Goal: Communication & Community: Answer question/provide support

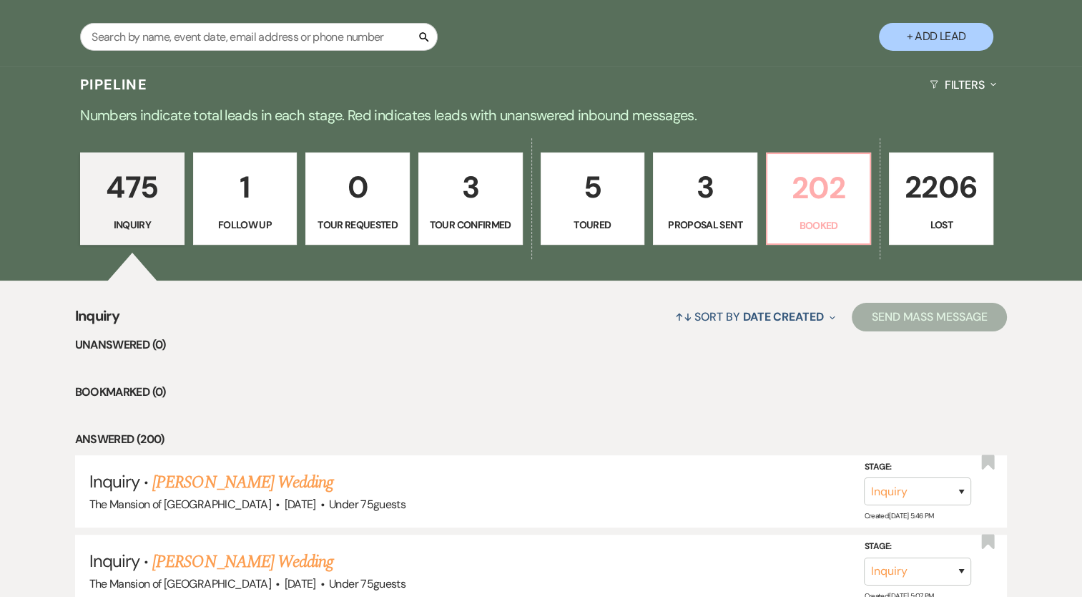
scroll to position [286, 0]
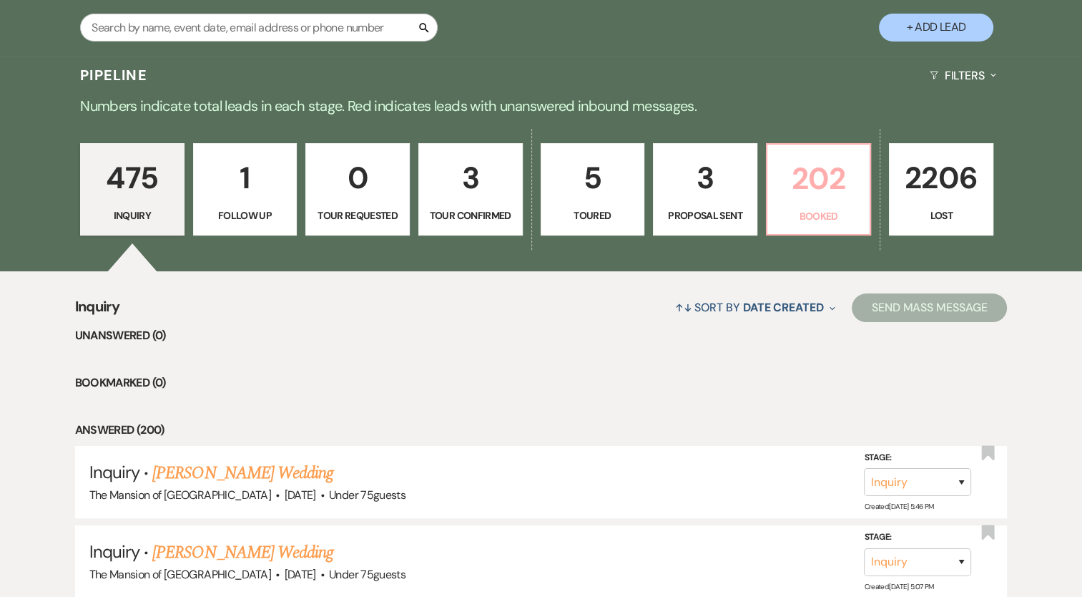
click at [795, 199] on p "202" at bounding box center [819, 179] width 86 height 48
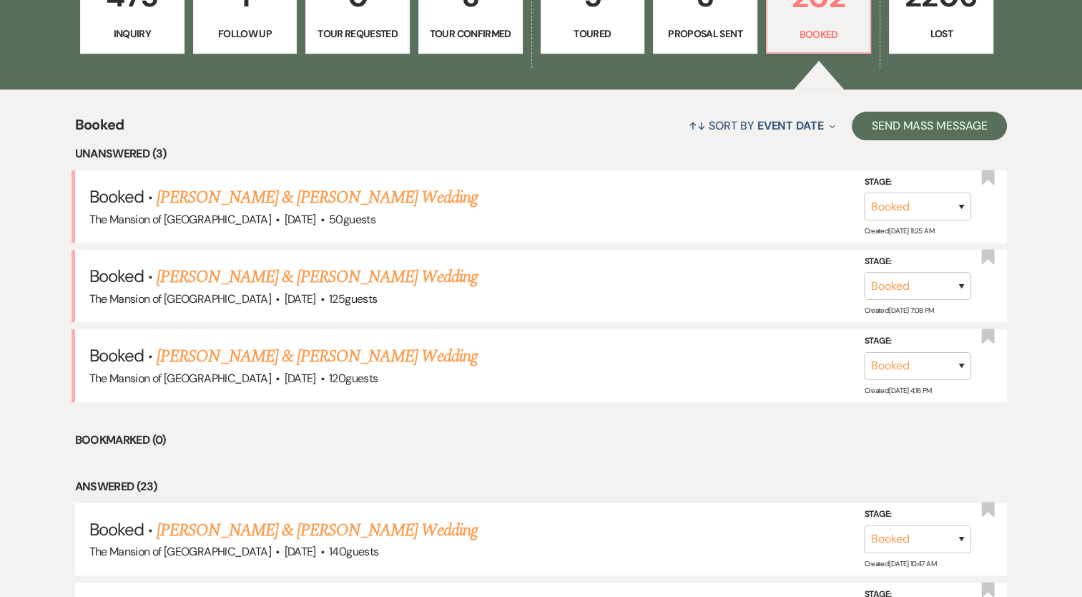
scroll to position [501, 0]
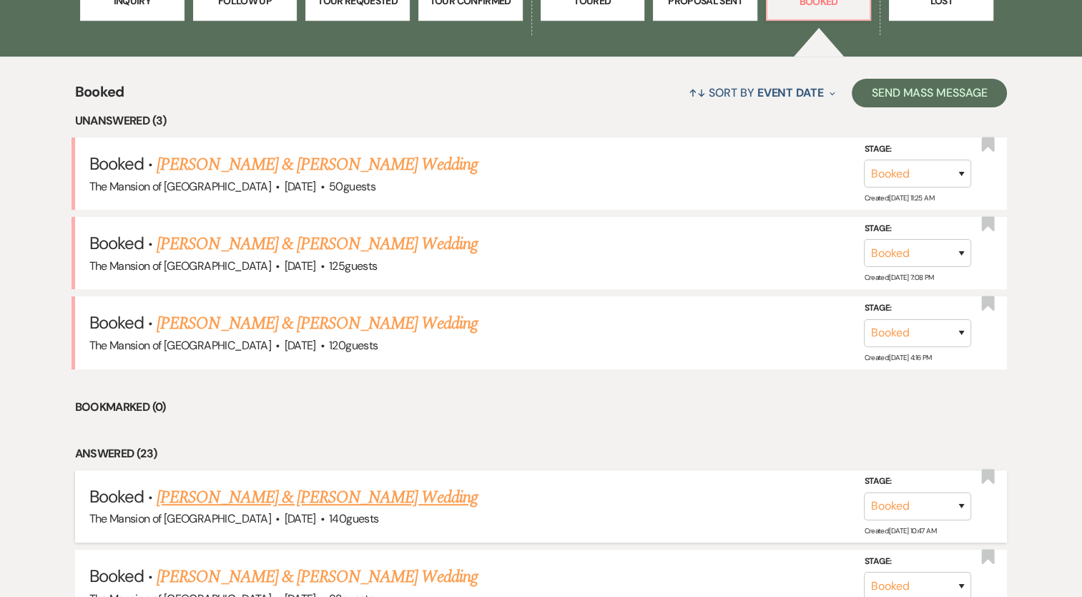
click at [388, 484] on link "[PERSON_NAME] & [PERSON_NAME] Wedding" at bounding box center [317, 497] width 320 height 26
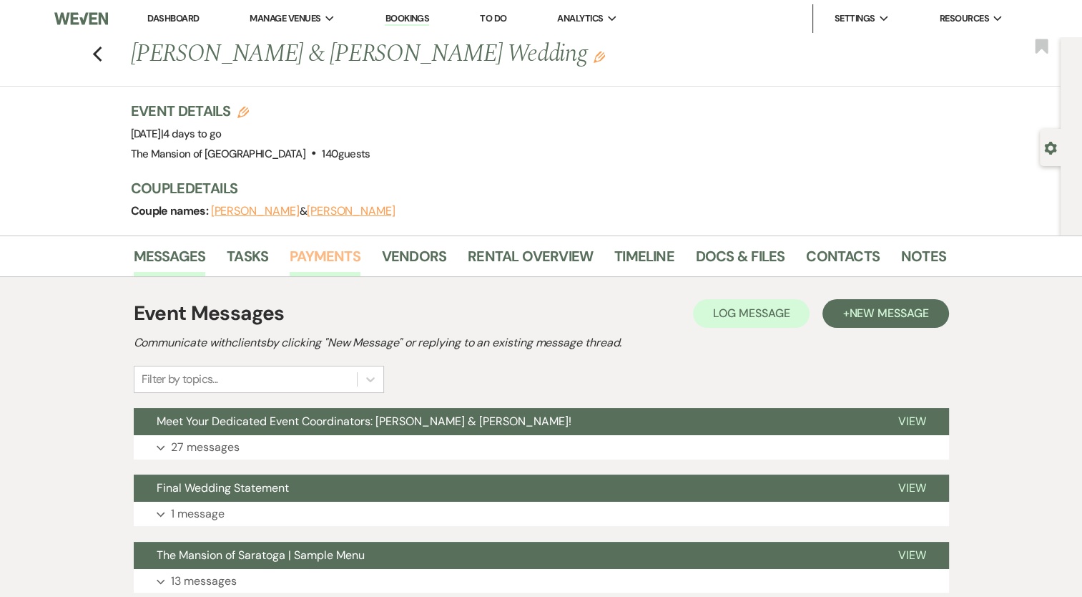
click at [309, 251] on link "Payments" at bounding box center [325, 260] width 71 height 31
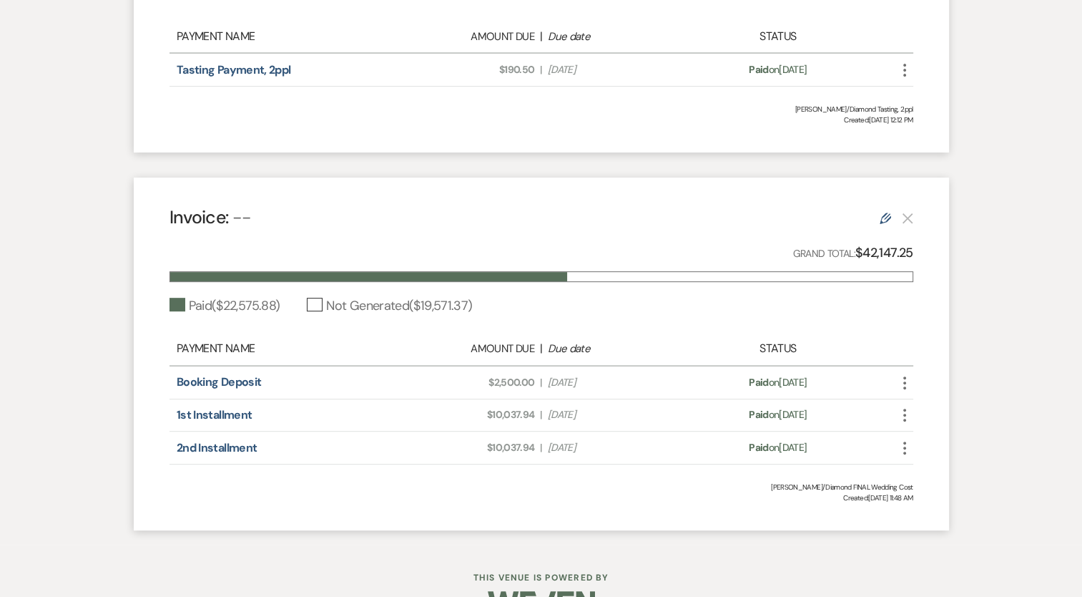
scroll to position [572, 0]
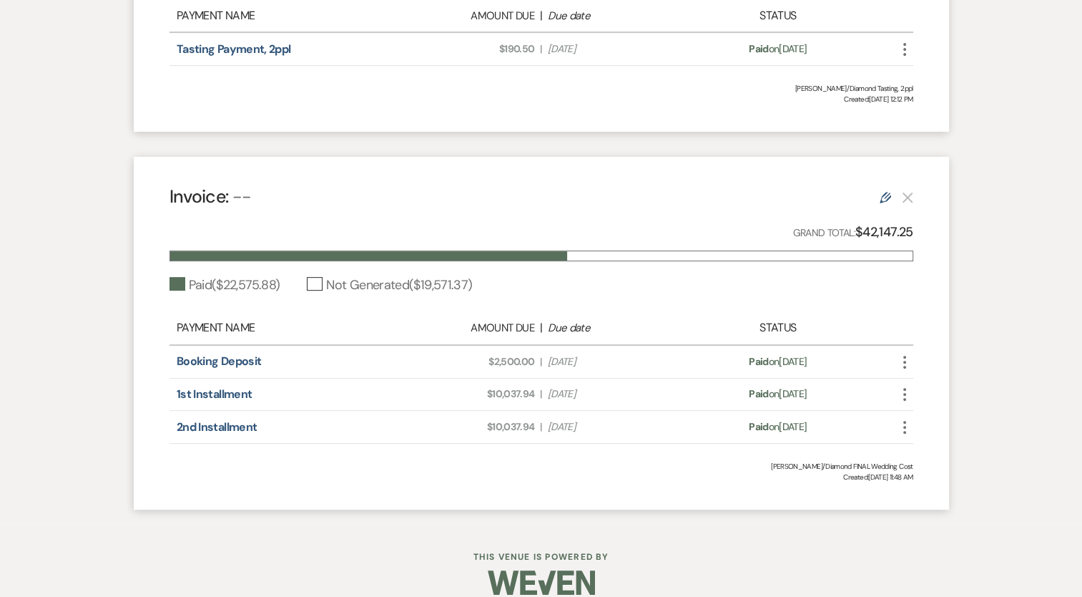
click at [884, 200] on icon "Edit" at bounding box center [885, 197] width 11 height 11
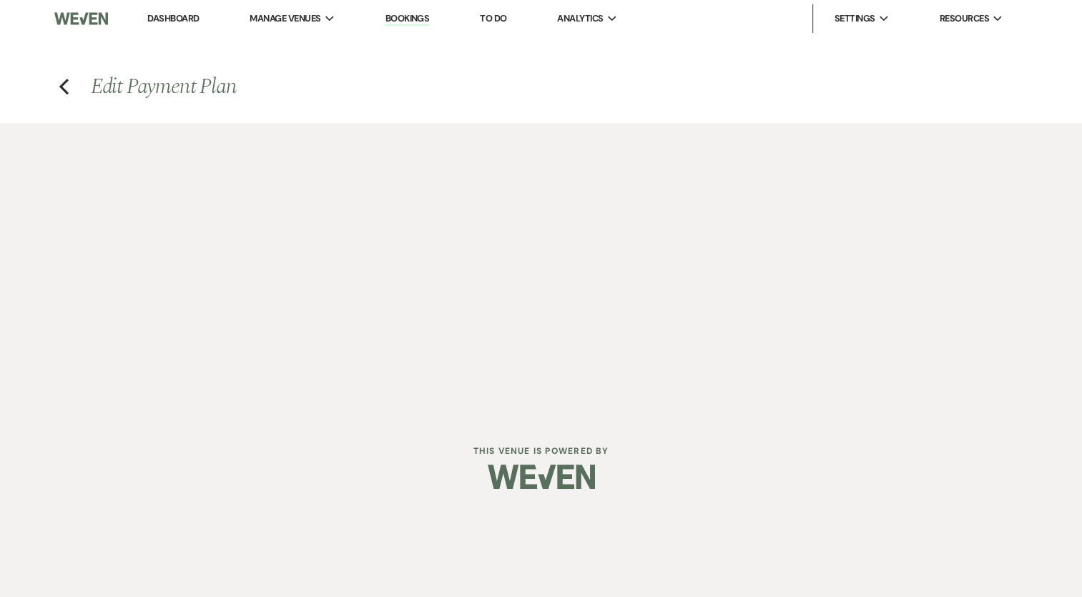
select select "1"
select select "true"
select select "1"
select select "true"
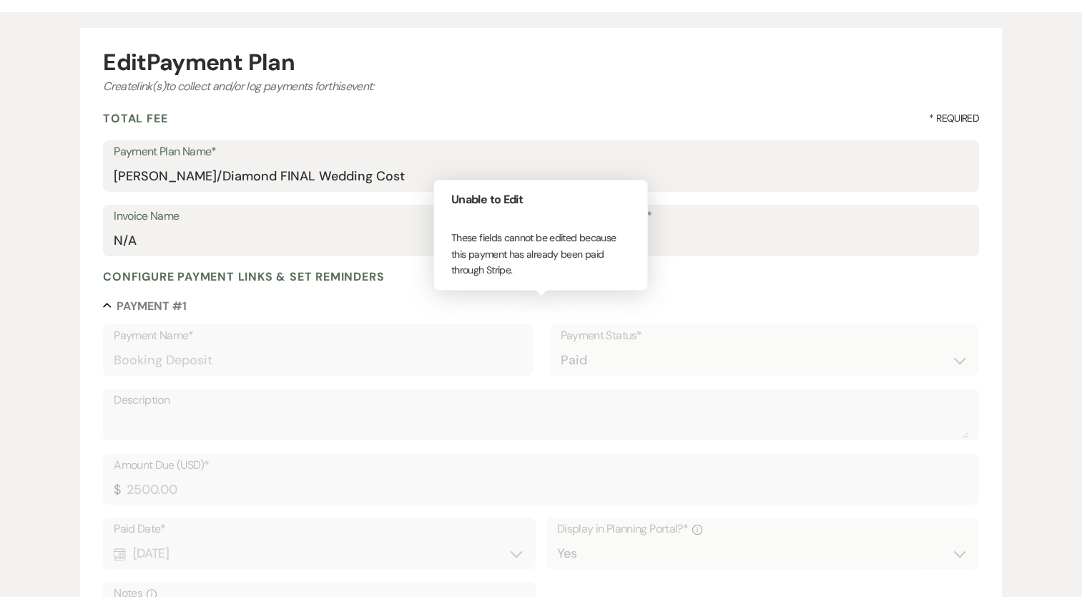
scroll to position [143, 0]
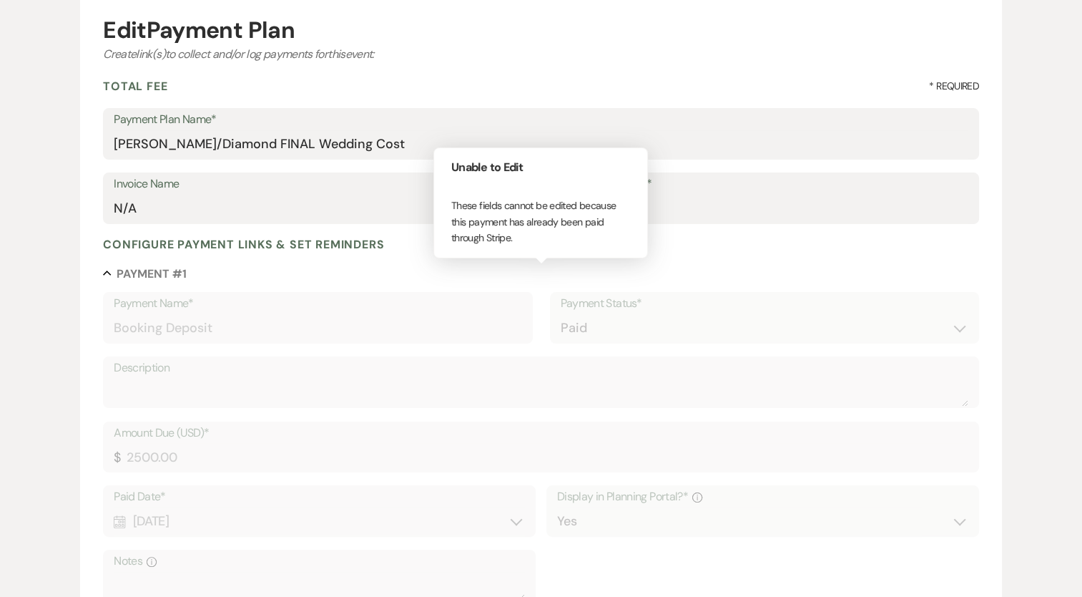
click at [715, 285] on div "Collapse Payment # 1 Payment Name* Booking Deposit Payment Status* Paid Unpaid …" at bounding box center [541, 511] width 876 height 490
click at [637, 161] on button "X" at bounding box center [641, 154] width 36 height 39
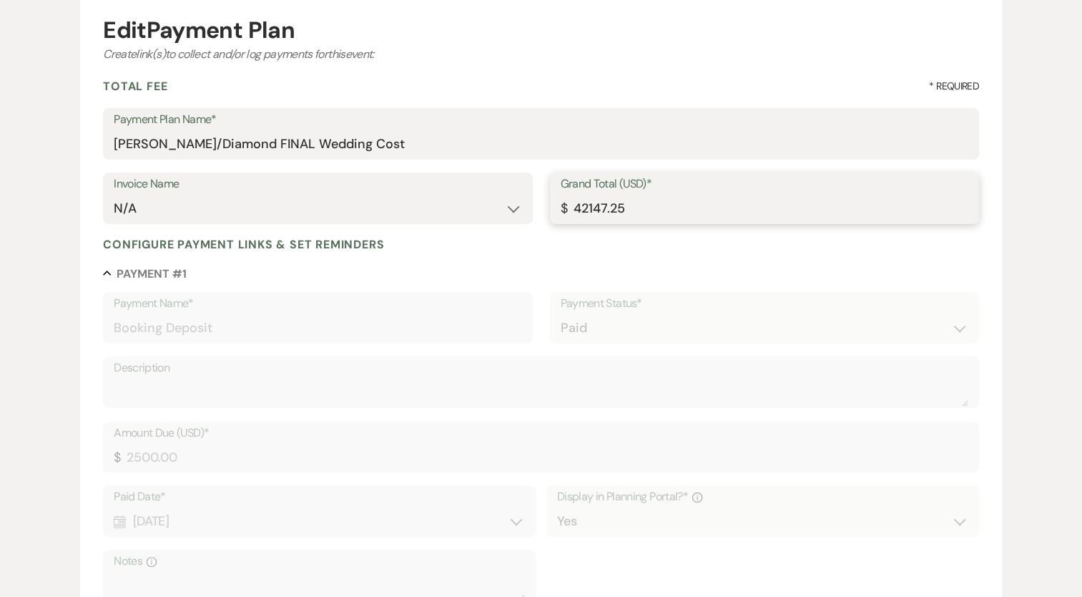
click at [666, 219] on input "42147.25" at bounding box center [765, 209] width 408 height 28
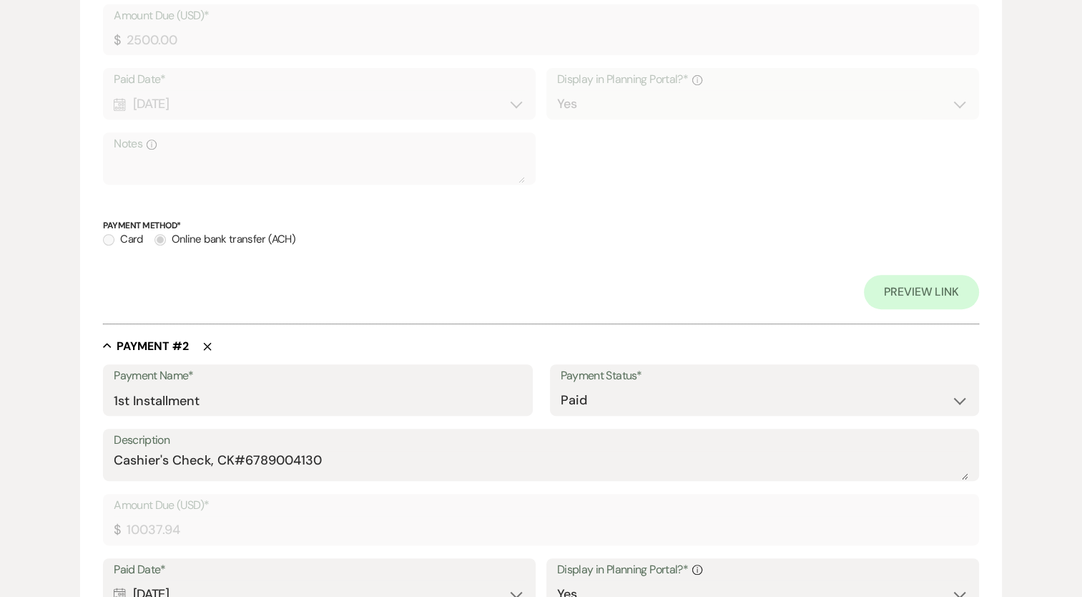
scroll to position [1657, 0]
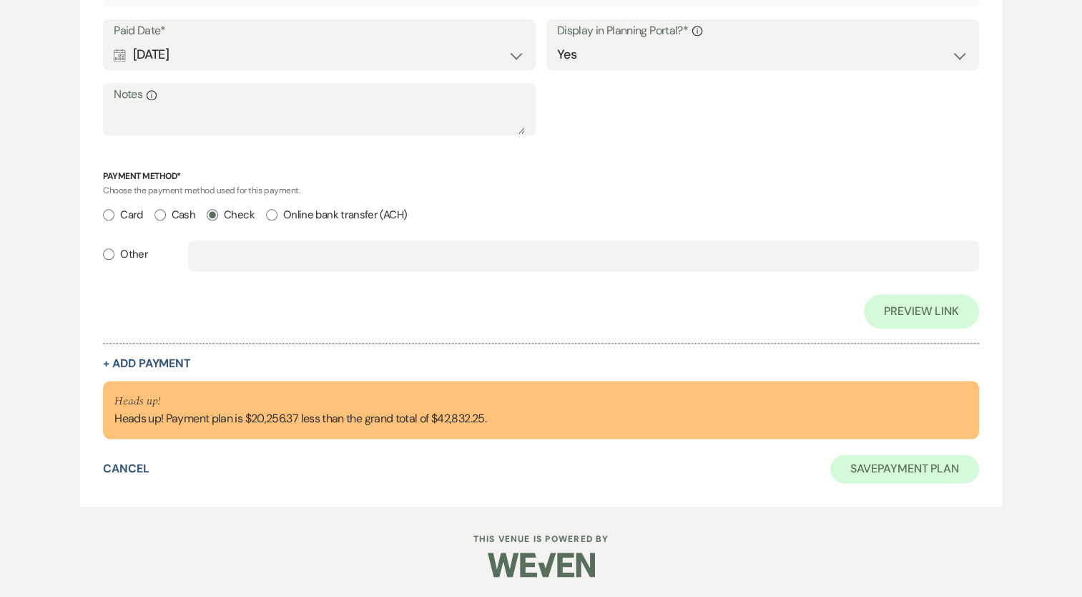
type input "42832.25"
click at [876, 461] on button "Save Payment Plan" at bounding box center [905, 468] width 149 height 29
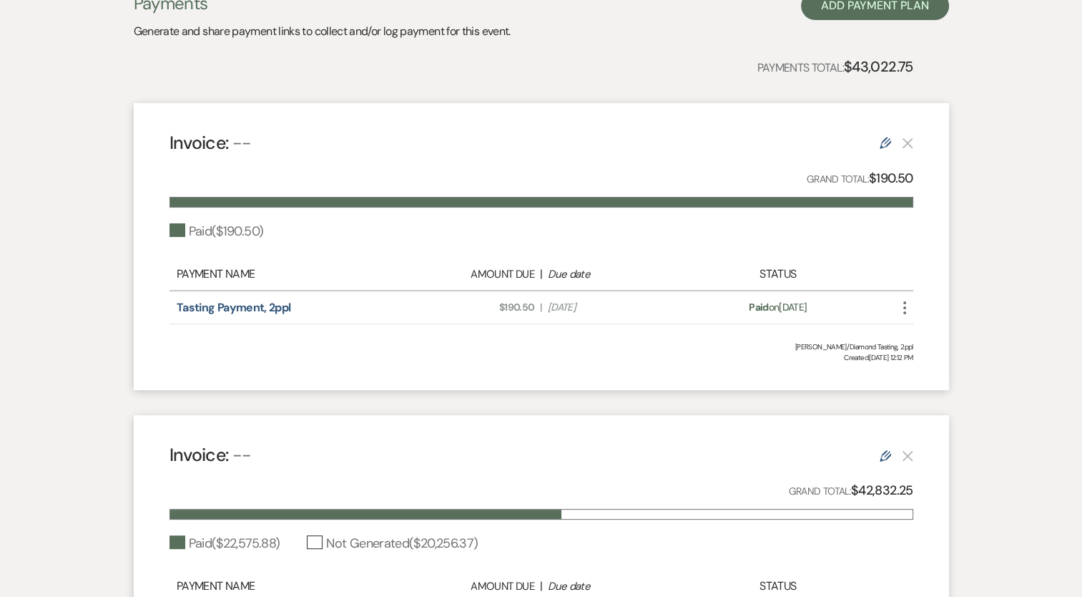
scroll to position [589, 0]
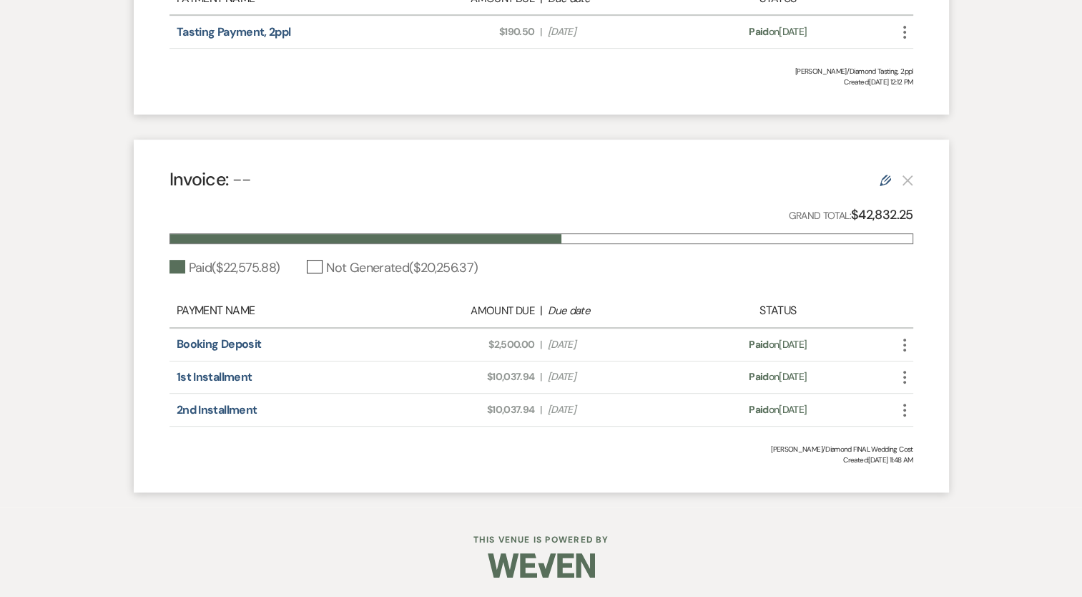
click at [885, 180] on icon "Edit" at bounding box center [885, 180] width 11 height 11
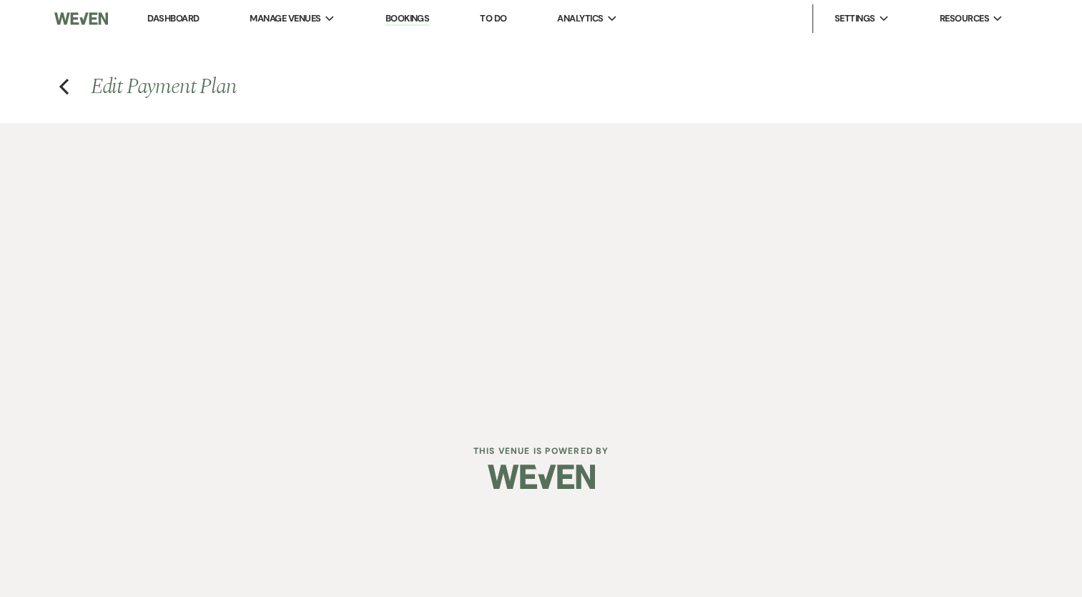
select select "1"
select select "true"
select select "1"
select select "true"
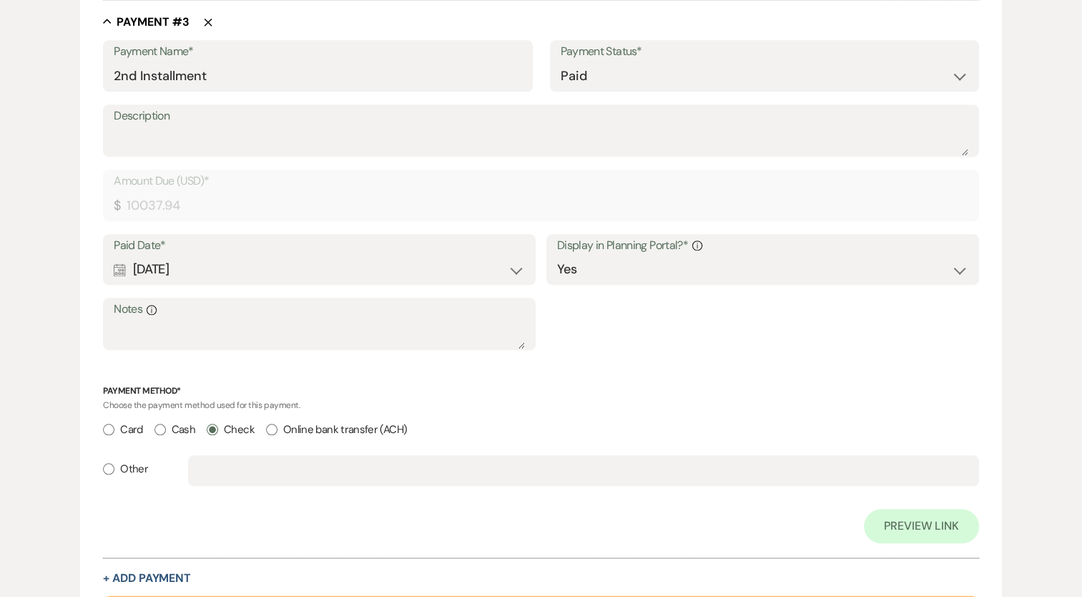
scroll to position [1514, 0]
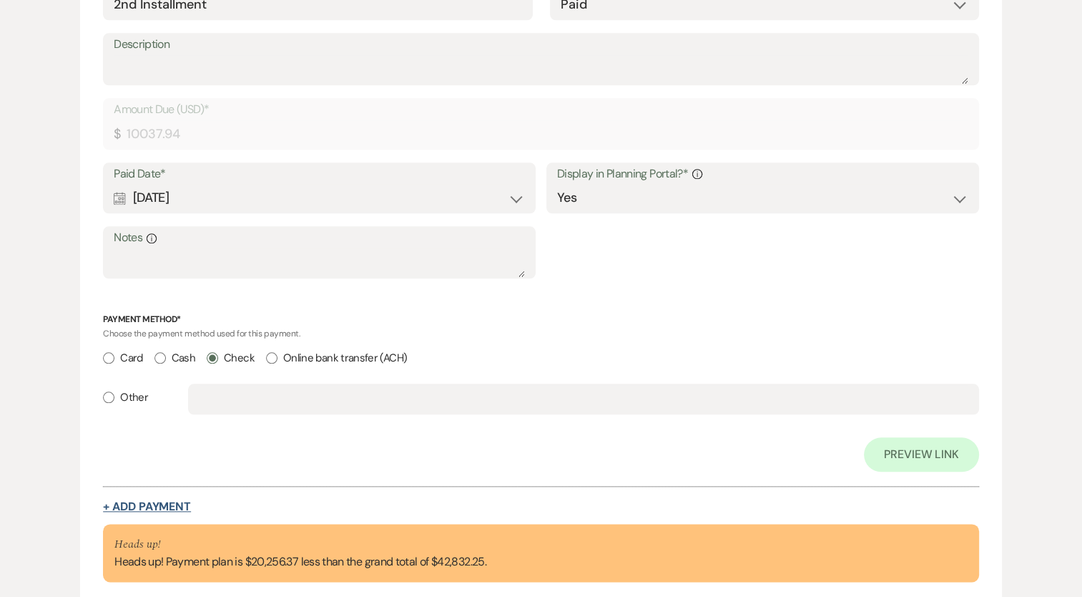
click at [160, 504] on button "+ Add Payment" at bounding box center [147, 506] width 88 height 11
select select "2"
select select "flat"
select select "true"
select select "client"
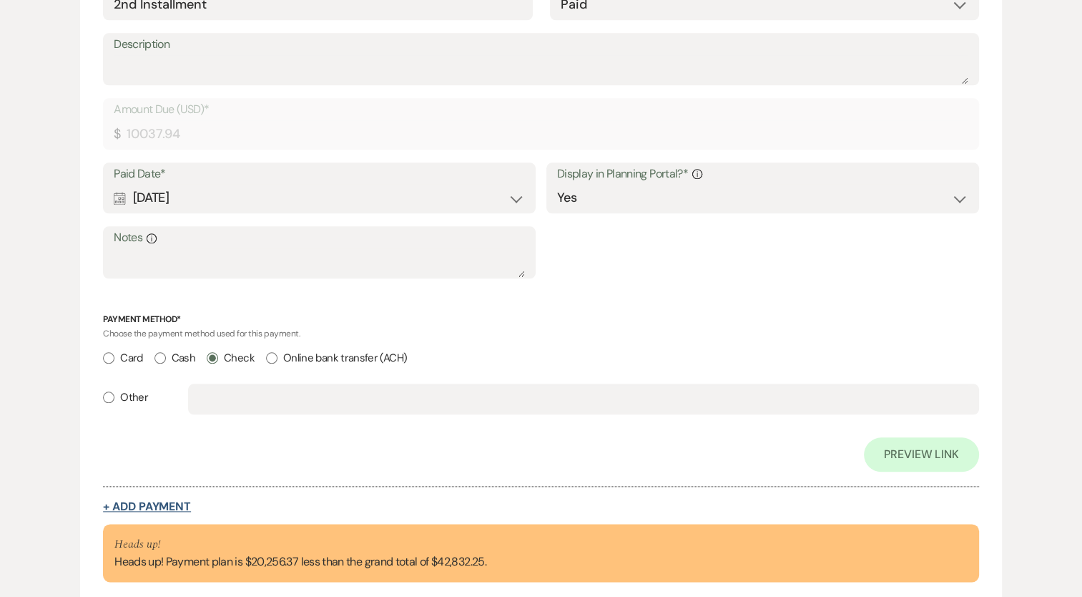
select select "weeks"
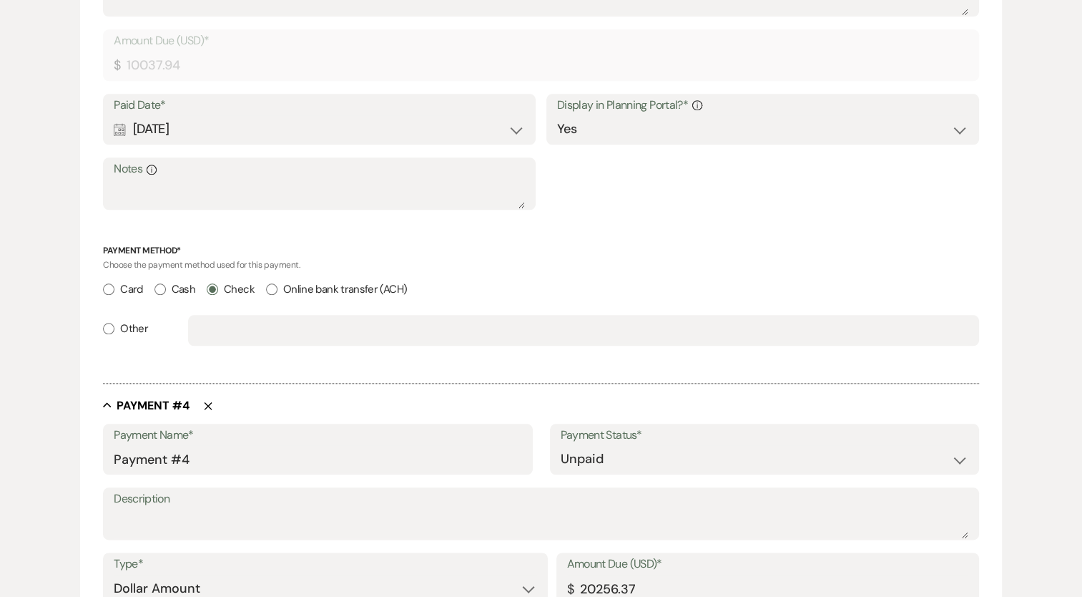
scroll to position [1445, 0]
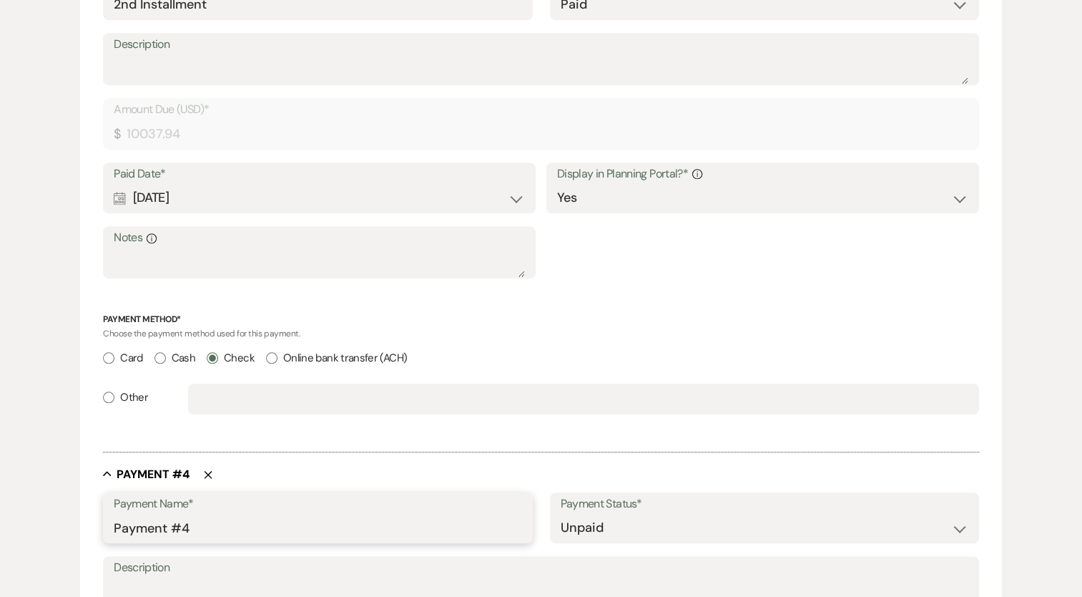
click at [185, 526] on input "Payment #4" at bounding box center [318, 528] width 408 height 28
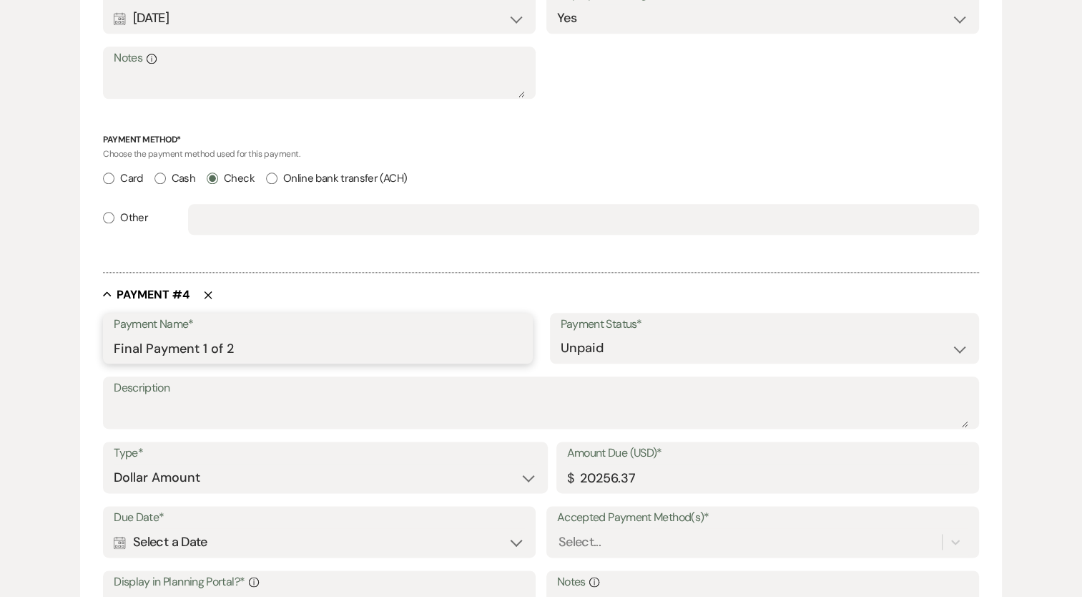
scroll to position [1660, 0]
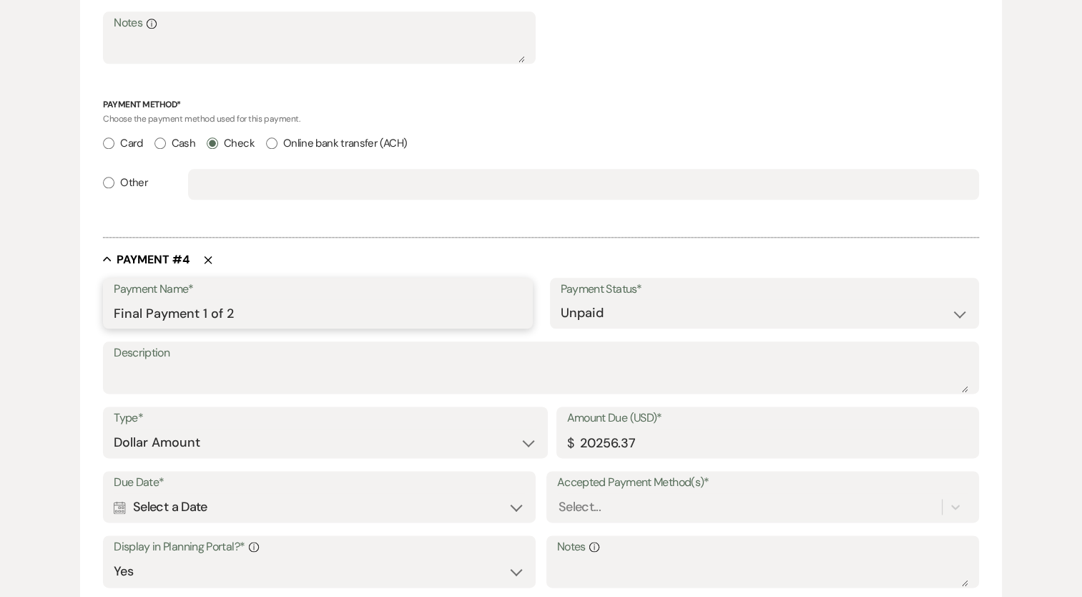
type input "Final Payment 1 of 2"
click at [216, 382] on textarea "Description" at bounding box center [541, 377] width 855 height 29
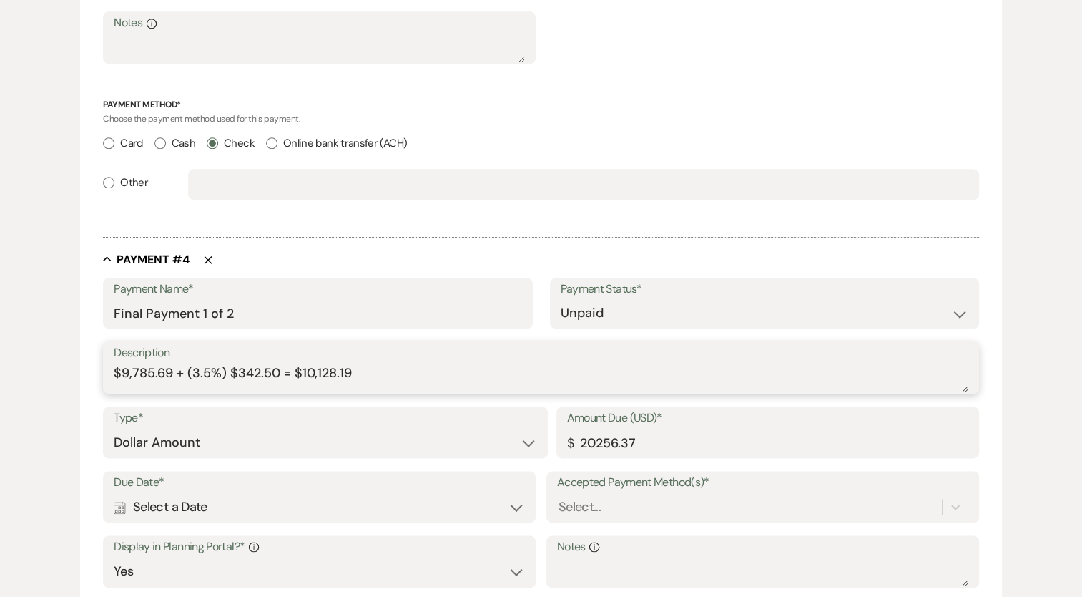
click at [255, 374] on textarea "$9,785.69 + (3.5%) $342.50 = $10,128.19" at bounding box center [541, 377] width 855 height 29
click at [255, 373] on textarea "$9,785.69 + (3.5%) $342.50 = $10,128.19" at bounding box center [541, 377] width 855 height 29
click at [367, 370] on textarea "$9,785.69 + (3.5%) $342.50 = $10,128.19" at bounding box center [541, 377] width 855 height 29
drag, startPoint x: 322, startPoint y: 368, endPoint x: 289, endPoint y: 364, distance: 33.2
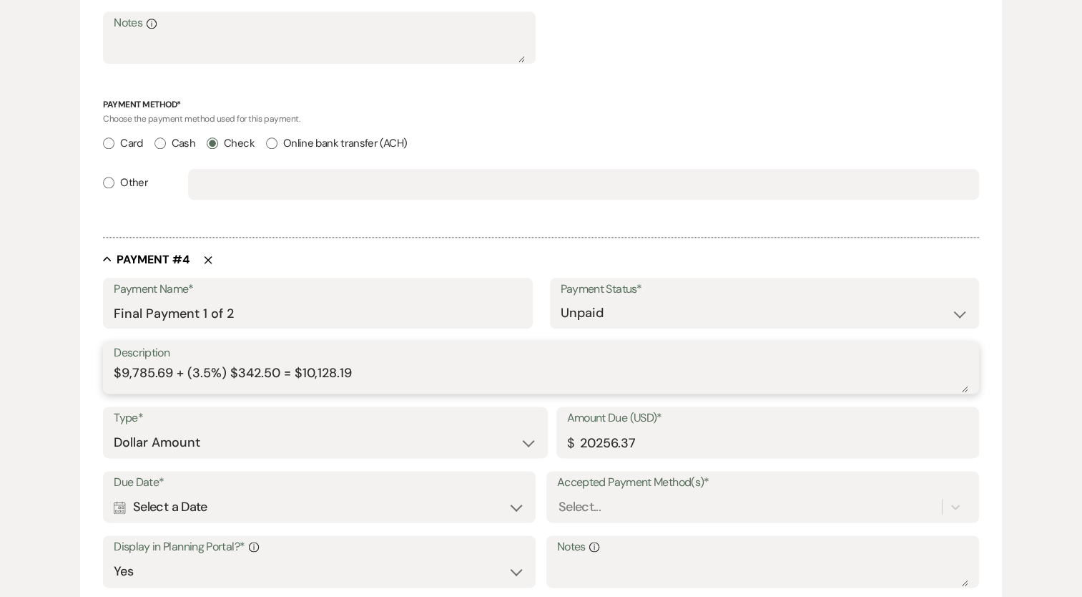
click at [289, 364] on textarea "$9,785.69 + (3.5%) $342.50 = $10,128.19" at bounding box center [541, 377] width 855 height 29
type textarea "$9,785.69 + (3.5%) $342.50 = $10,128.19"
click at [670, 434] on input "20256.37" at bounding box center [767, 443] width 401 height 28
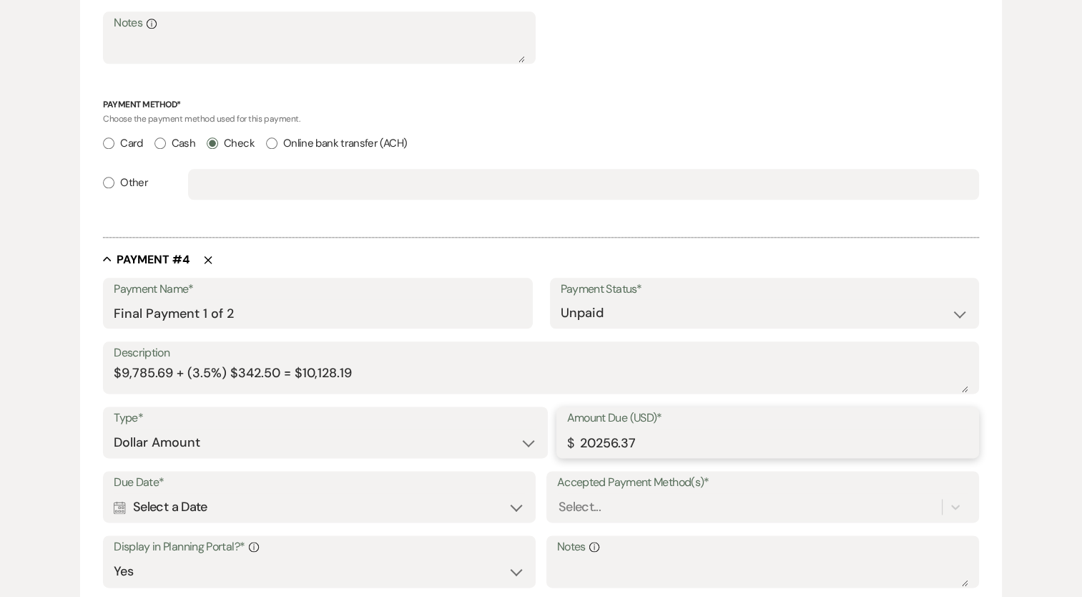
paste input "10128.19"
type input "10128.19"
click at [269, 370] on textarea "$9,785.69 + (3.5%) $342.50 = $10,128.19" at bounding box center [541, 377] width 855 height 29
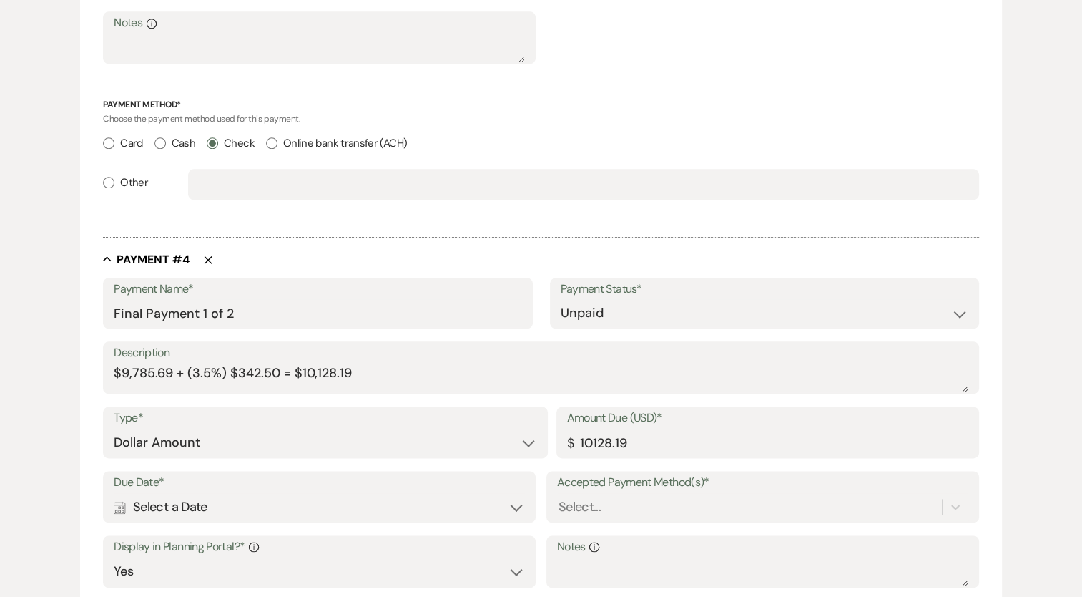
click at [298, 519] on div "Due Date* Calendar Select a Date Expand" at bounding box center [319, 497] width 433 height 52
click at [160, 504] on div "Calendar Select a Date Expand" at bounding box center [319, 507] width 411 height 28
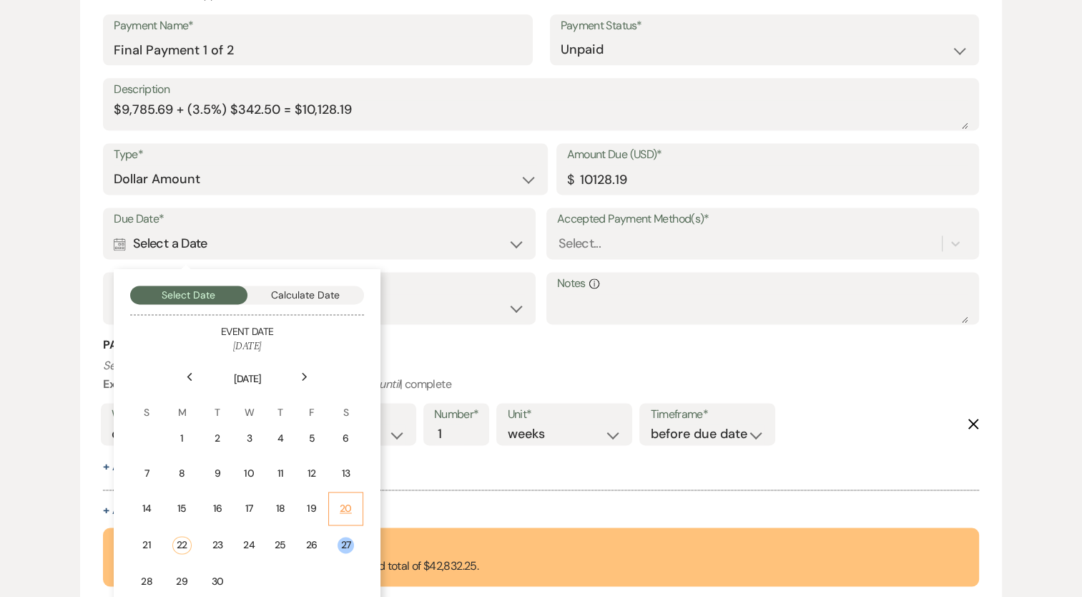
scroll to position [1946, 0]
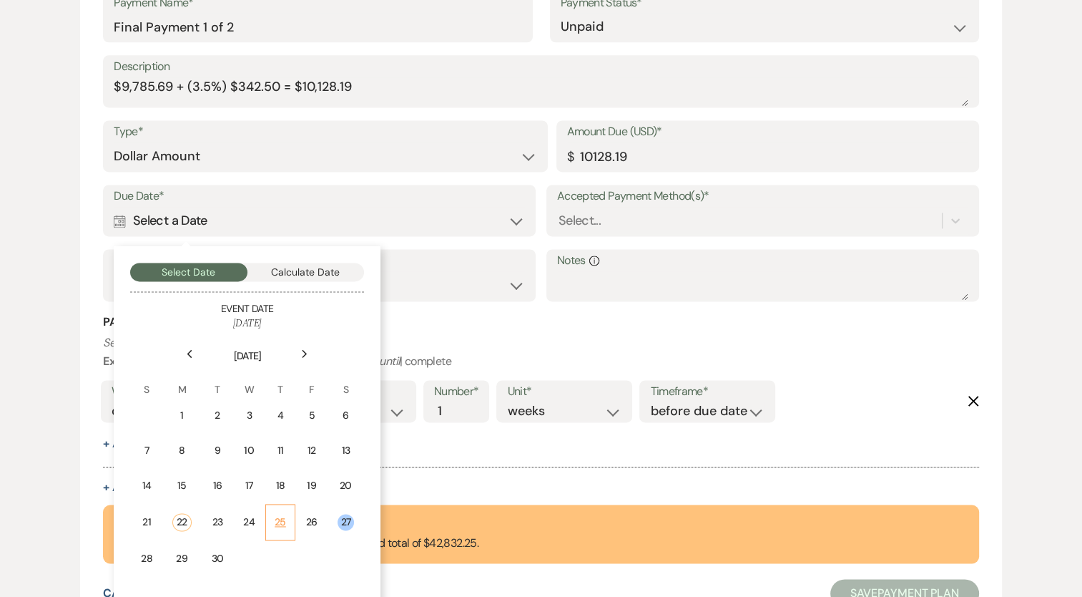
click at [286, 526] on td "25" at bounding box center [280, 522] width 30 height 36
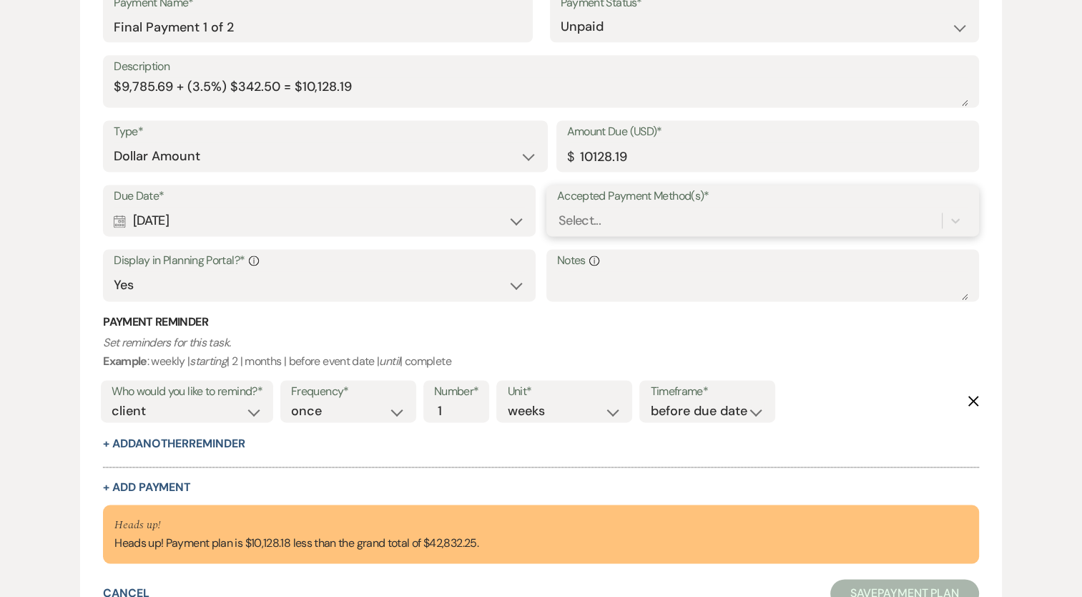
click at [620, 216] on div "Select..." at bounding box center [749, 220] width 385 height 25
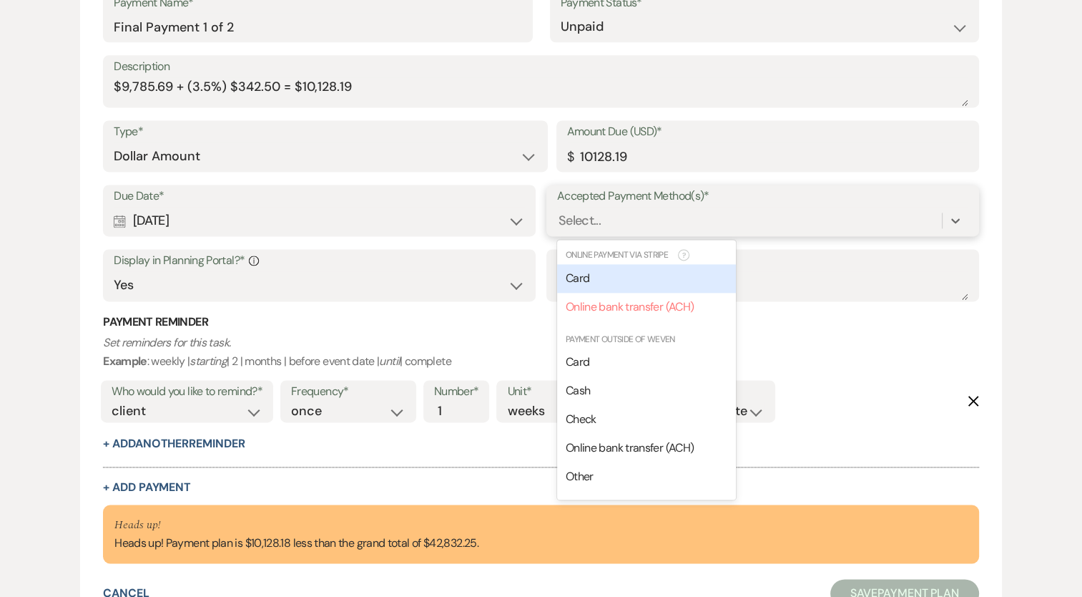
click at [610, 283] on div "Card" at bounding box center [646, 278] width 179 height 29
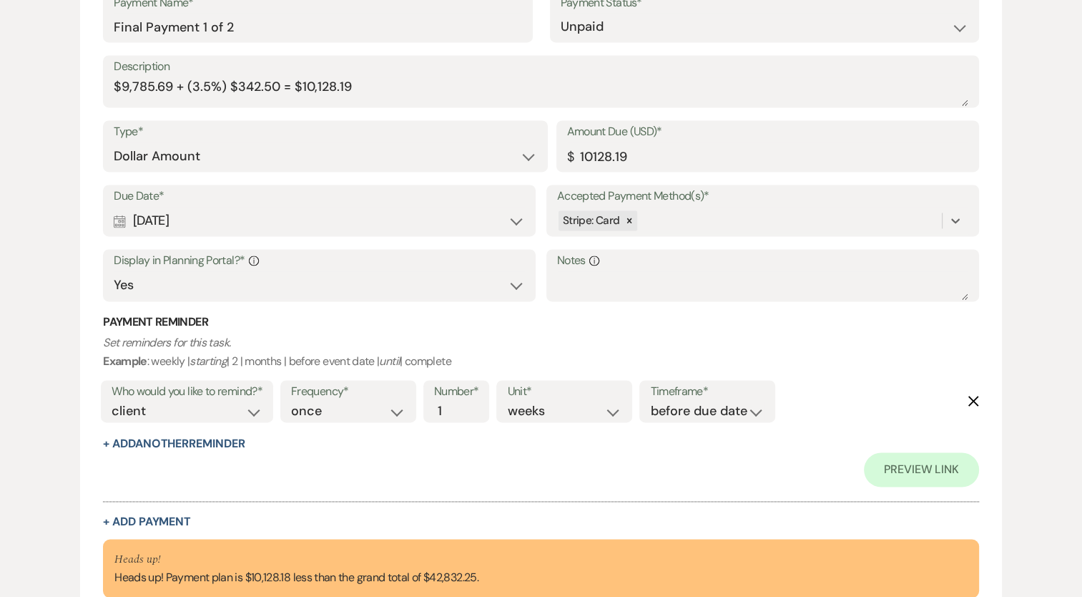
click at [977, 395] on icon "Delete" at bounding box center [973, 400] width 11 height 11
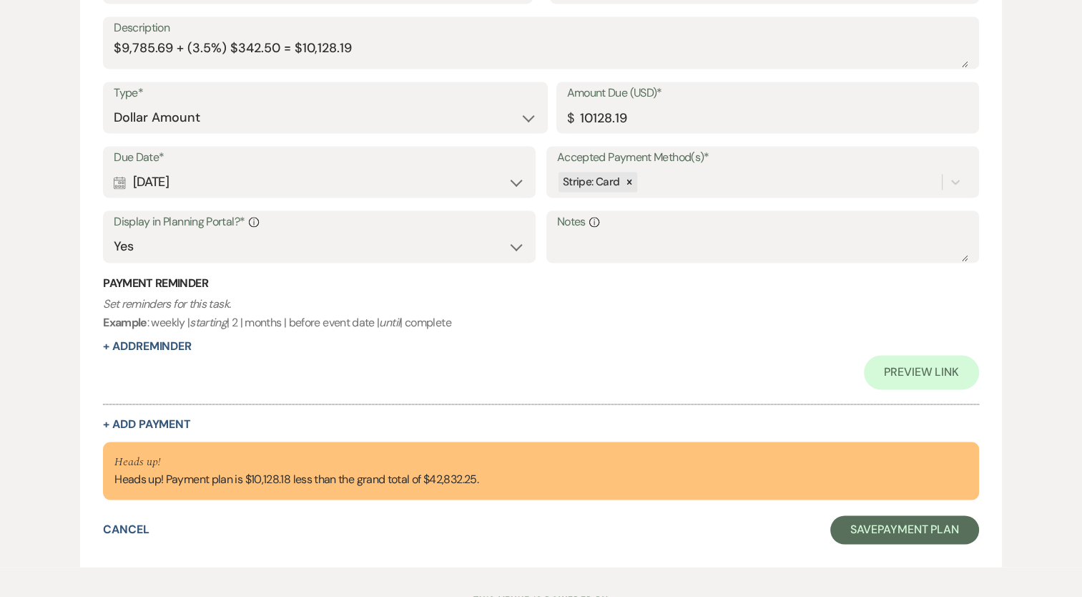
scroll to position [2120, 0]
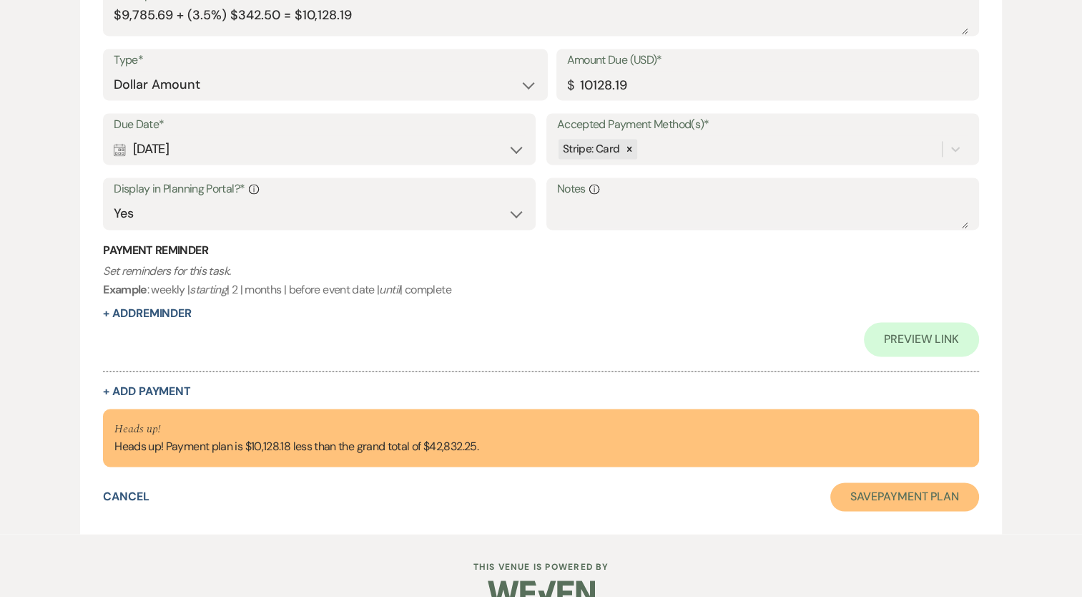
click at [884, 496] on button "Save Payment Plan" at bounding box center [905, 496] width 149 height 29
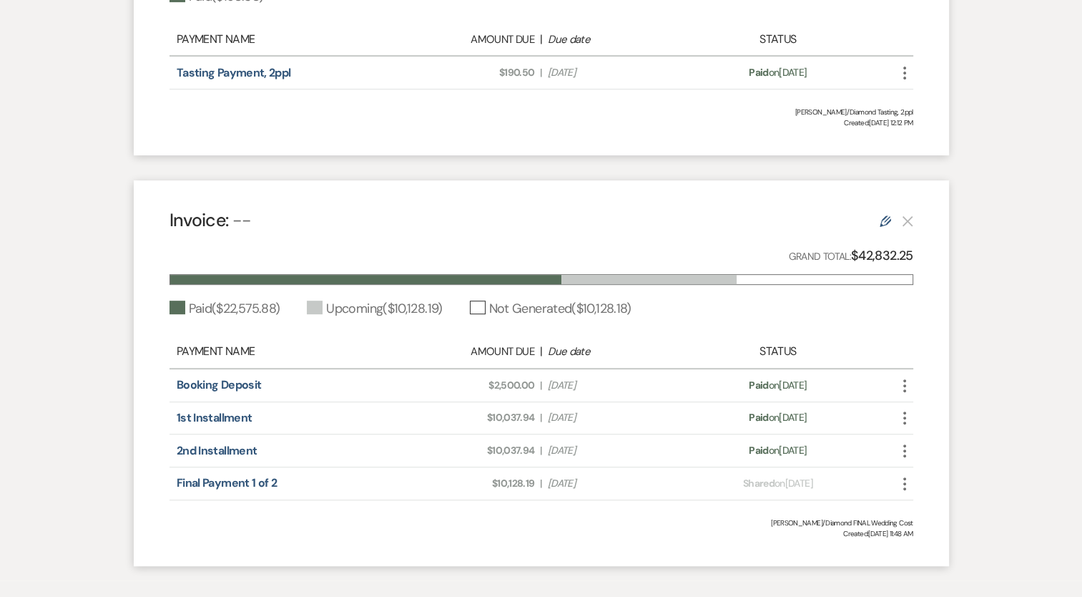
scroll to position [622, 0]
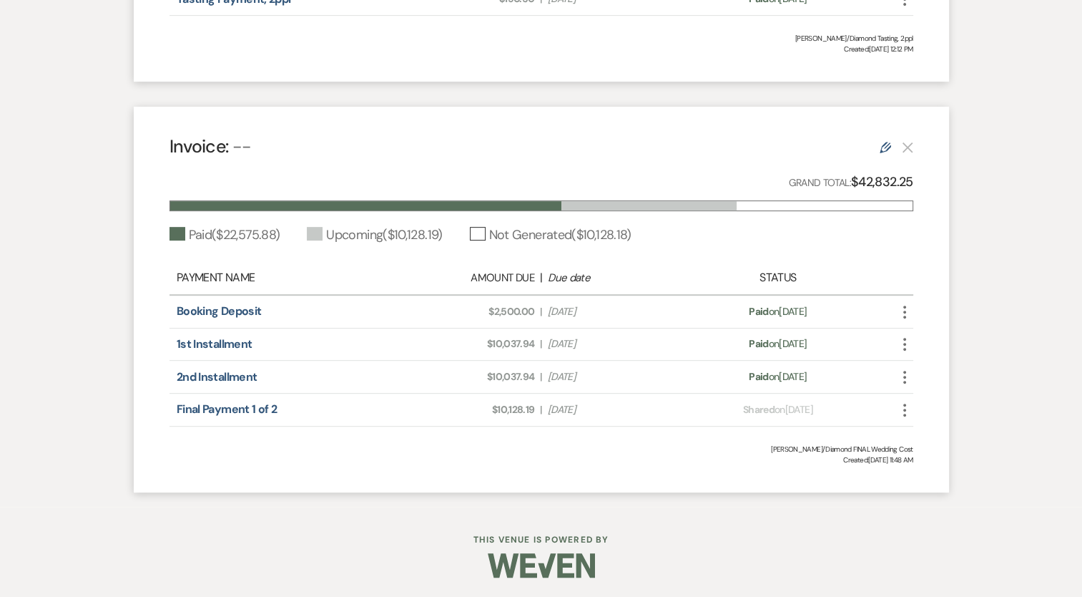
click at [884, 144] on use at bounding box center [885, 147] width 11 height 11
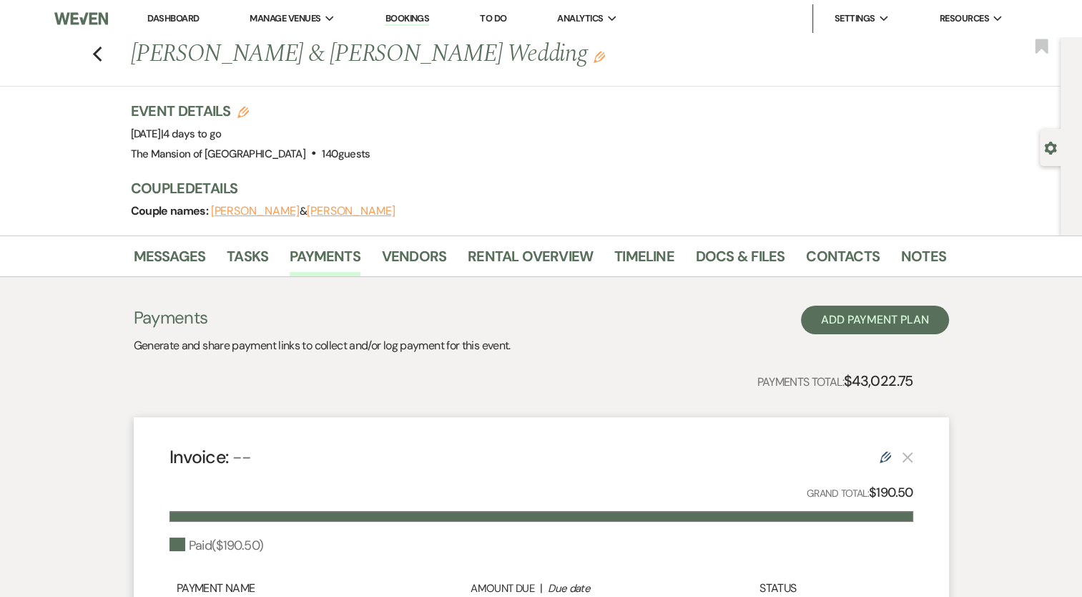
select select "1"
select select "true"
select select "1"
select select "true"
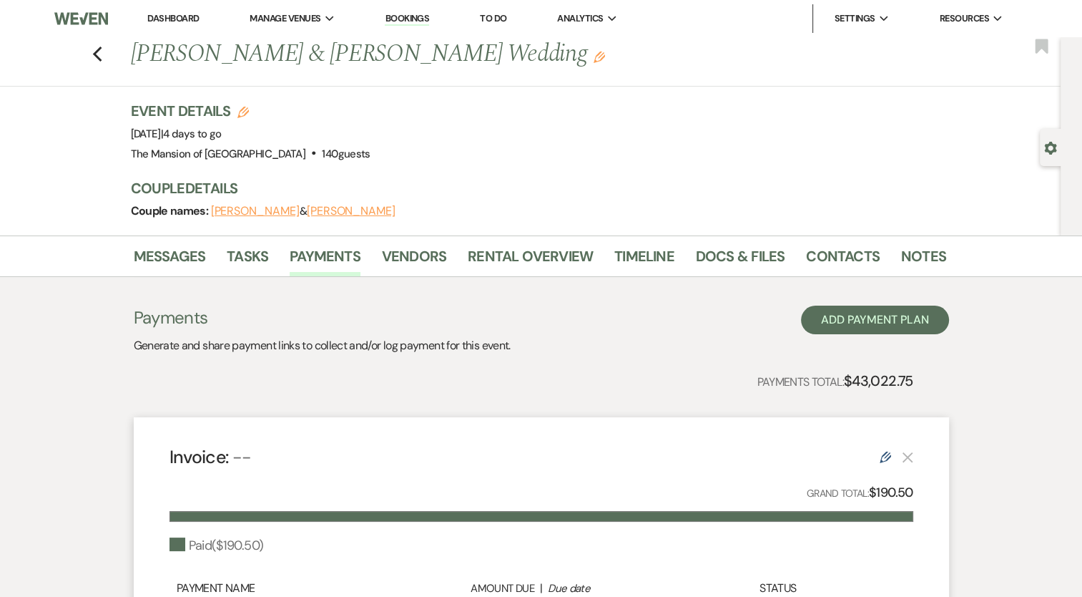
select select "2"
select select "flat"
select select "true"
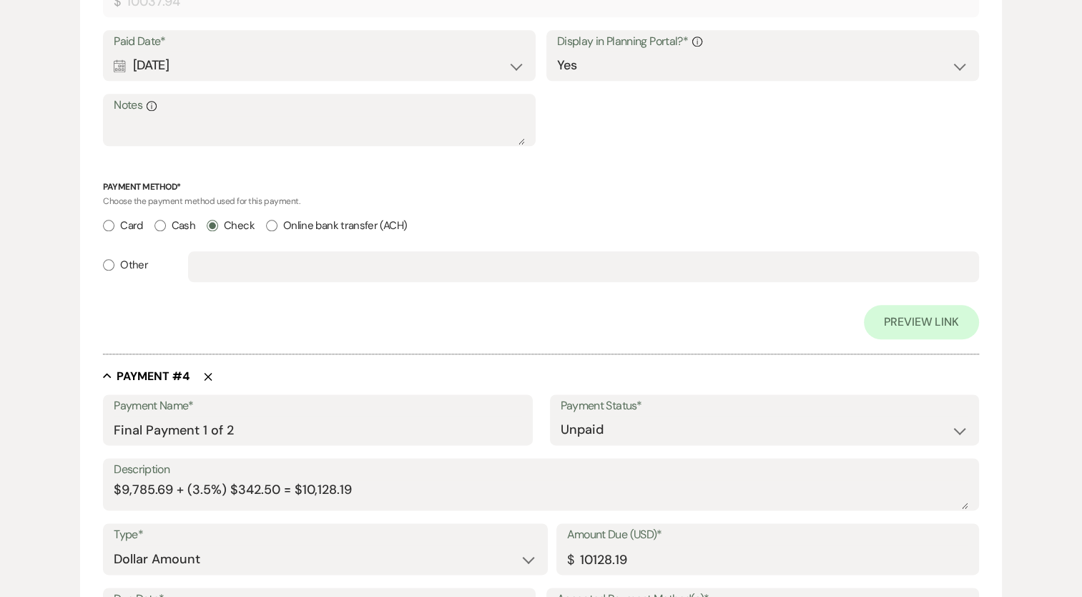
scroll to position [2149, 0]
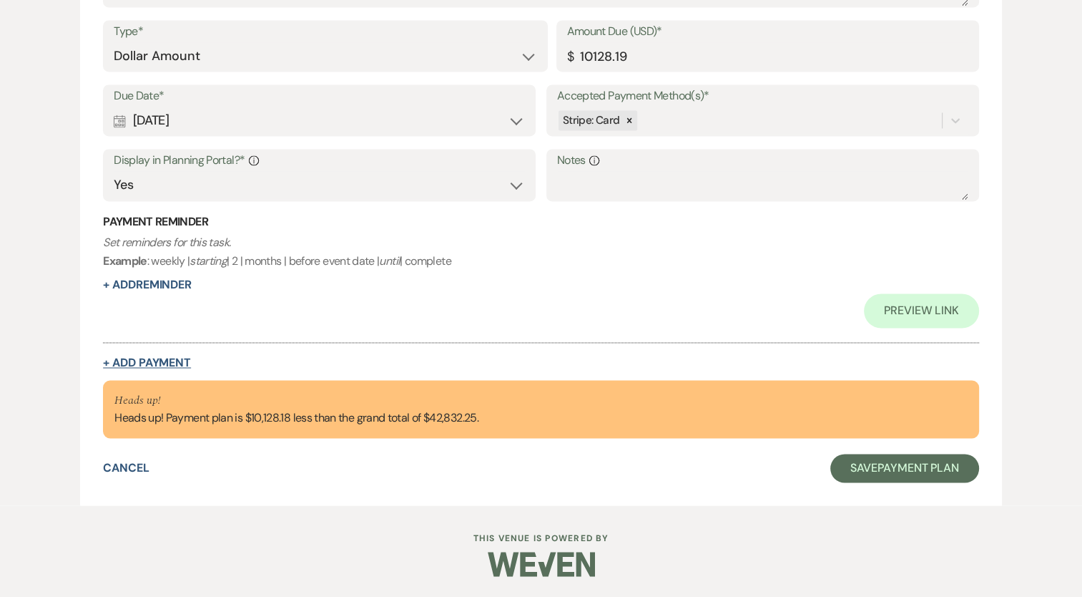
click at [136, 368] on button "+ Add Payment" at bounding box center [147, 362] width 88 height 11
select select "2"
select select "flat"
select select "true"
select select "client"
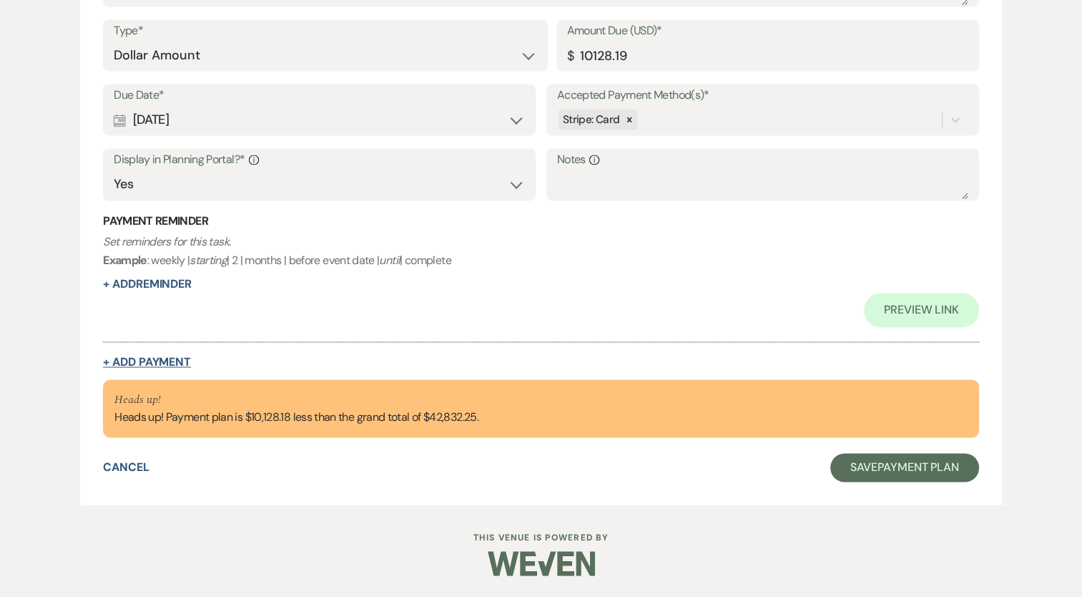
select select "weeks"
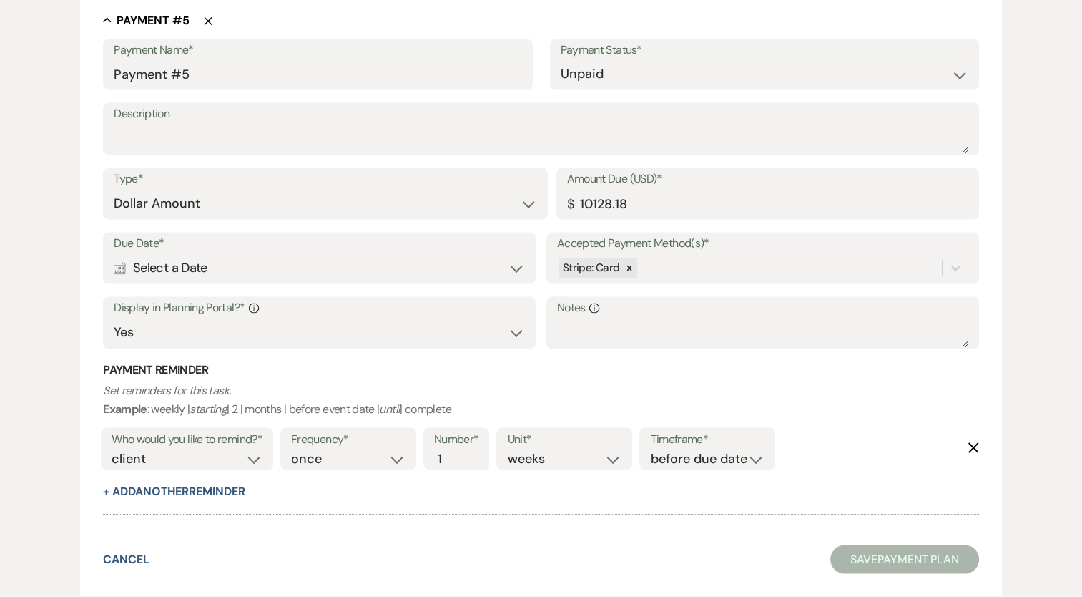
scroll to position [2303, 0]
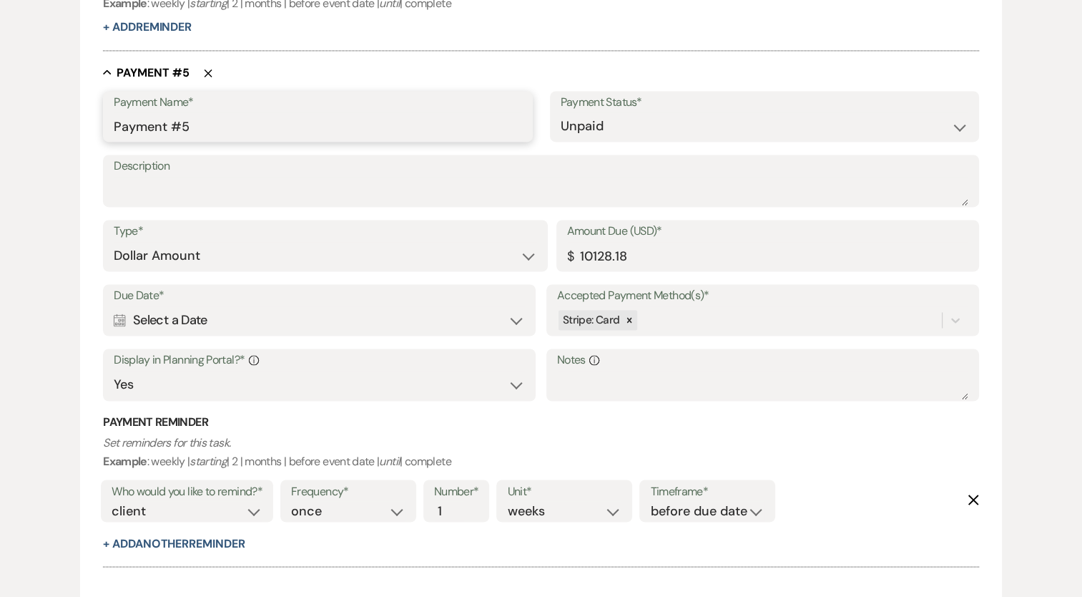
click at [227, 119] on input "Payment #5" at bounding box center [318, 126] width 408 height 28
type input "Final Payment 2 of 2"
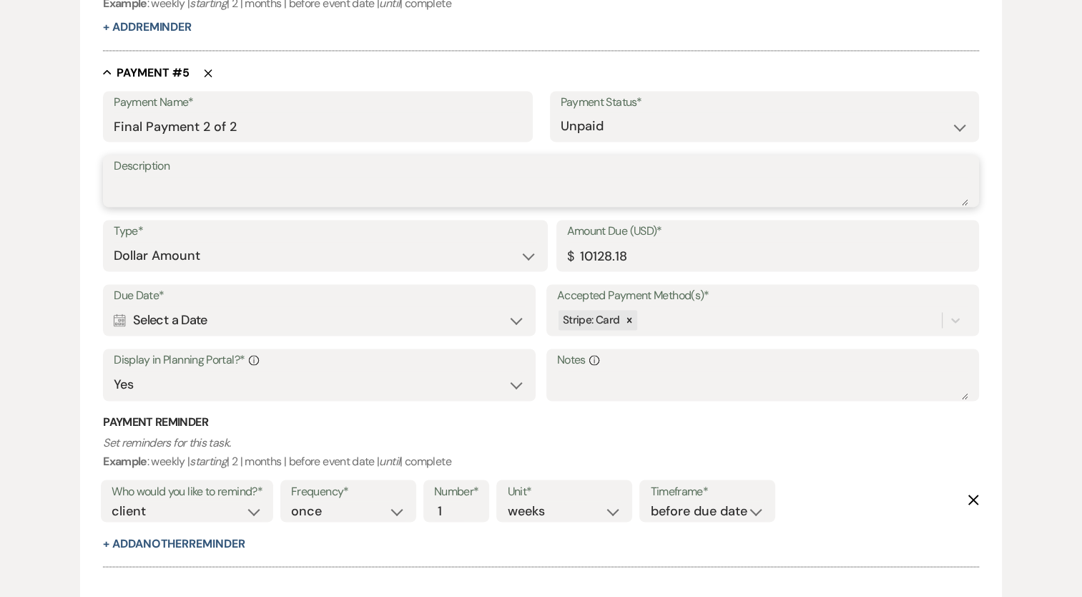
click at [177, 199] on textarea "Description" at bounding box center [541, 191] width 855 height 29
paste textarea "$9,785.69 + (3.5%) $342.50 = $10,128.19"
click at [169, 190] on textarea "$9,785.69 + (3.5%) $342.50 = $10,128.19" at bounding box center [541, 191] width 855 height 29
click at [353, 197] on textarea "$9,785.68 + (3.5%) $342.50 = $10,128.19" at bounding box center [541, 191] width 855 height 29
type textarea "$9,785.68 + (3.5%) $342.50 = $10,128.18"
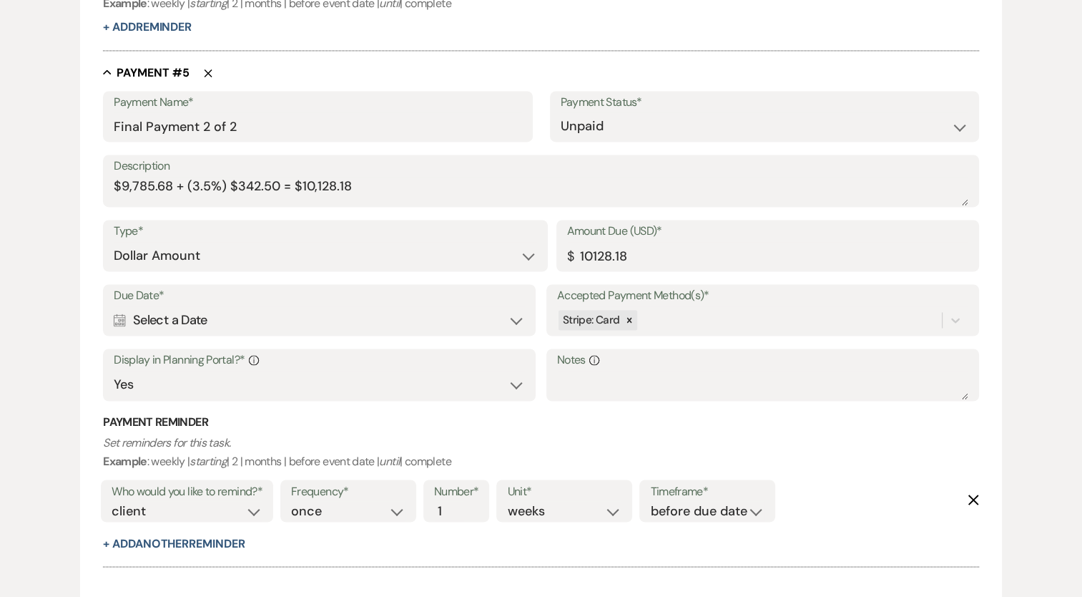
click at [418, 318] on div "Calendar Select a Date Expand" at bounding box center [319, 320] width 411 height 28
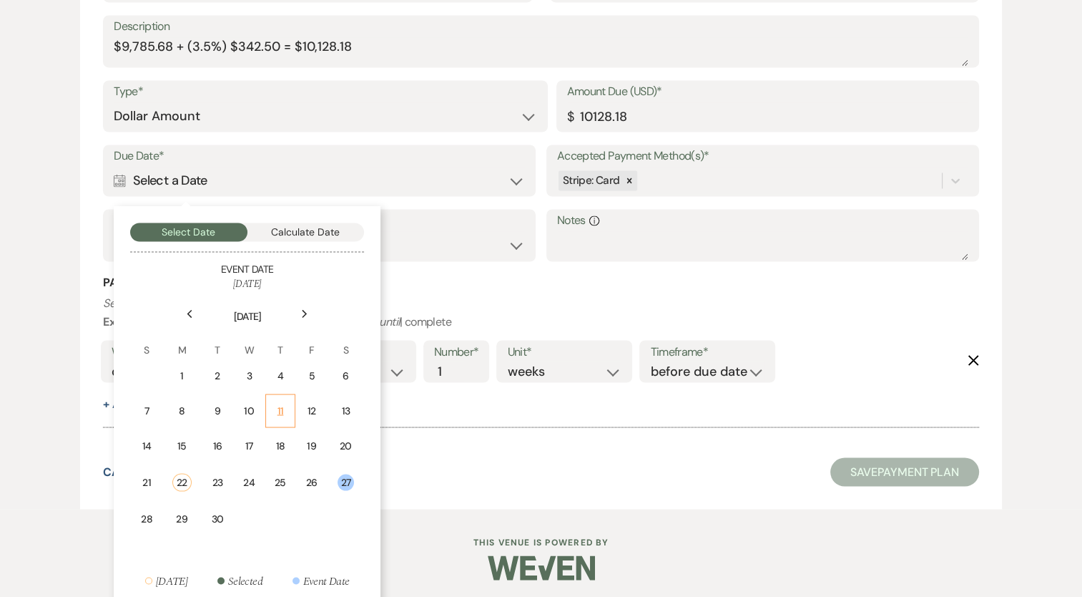
scroll to position [2447, 0]
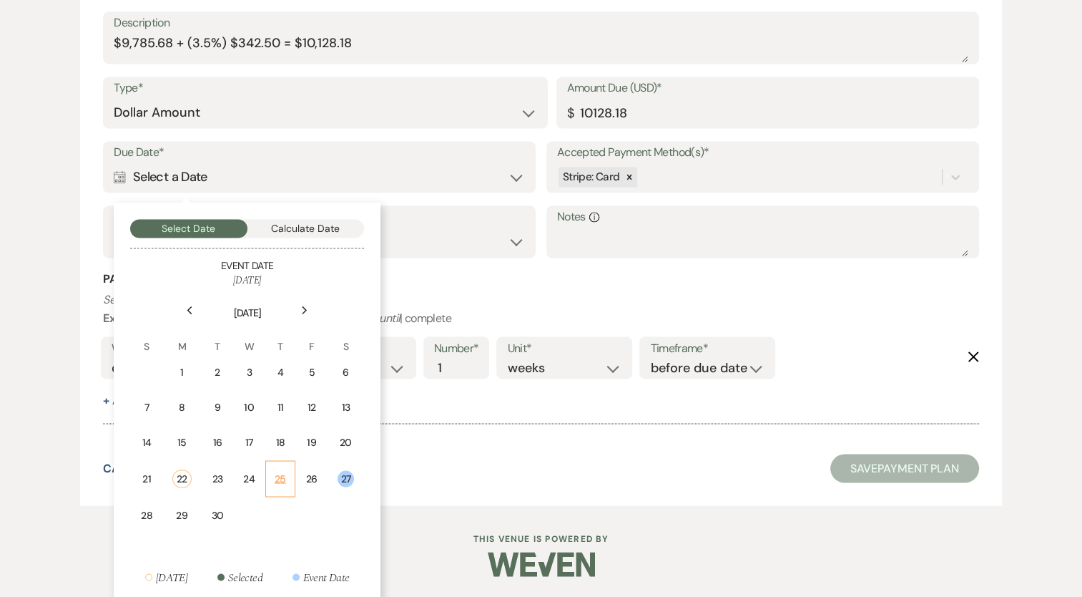
click at [284, 476] on div "25" at bounding box center [280, 478] width 11 height 15
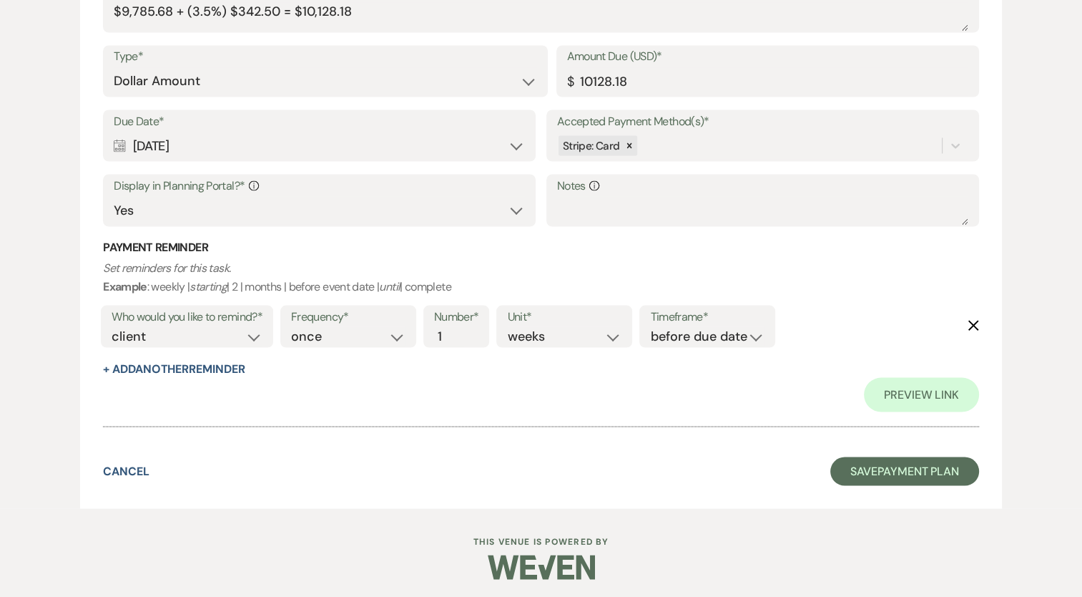
scroll to position [2618, 0]
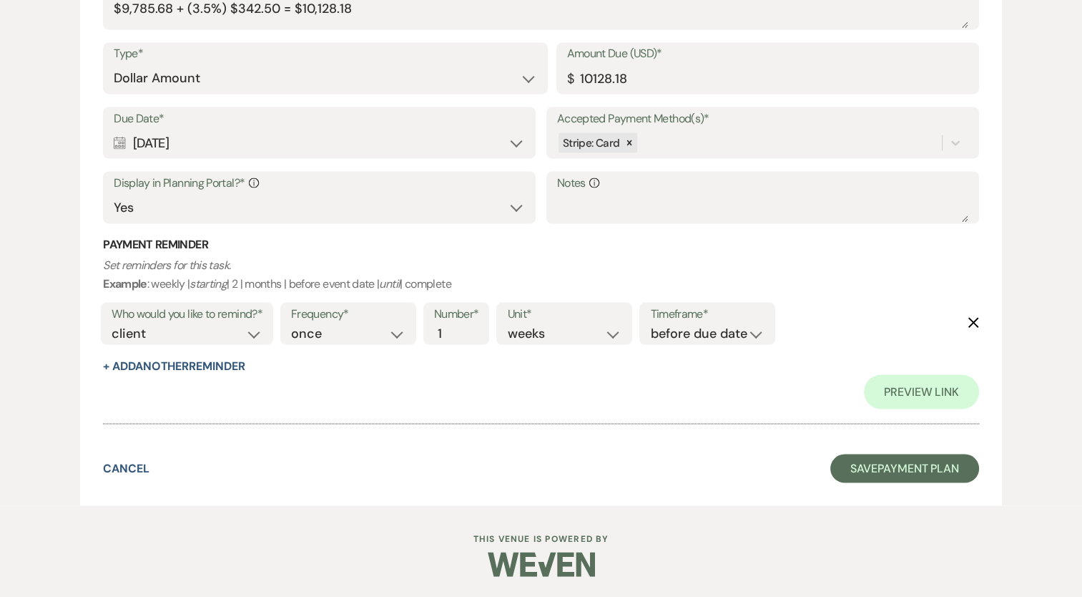
click at [971, 323] on use "button" at bounding box center [974, 322] width 11 height 11
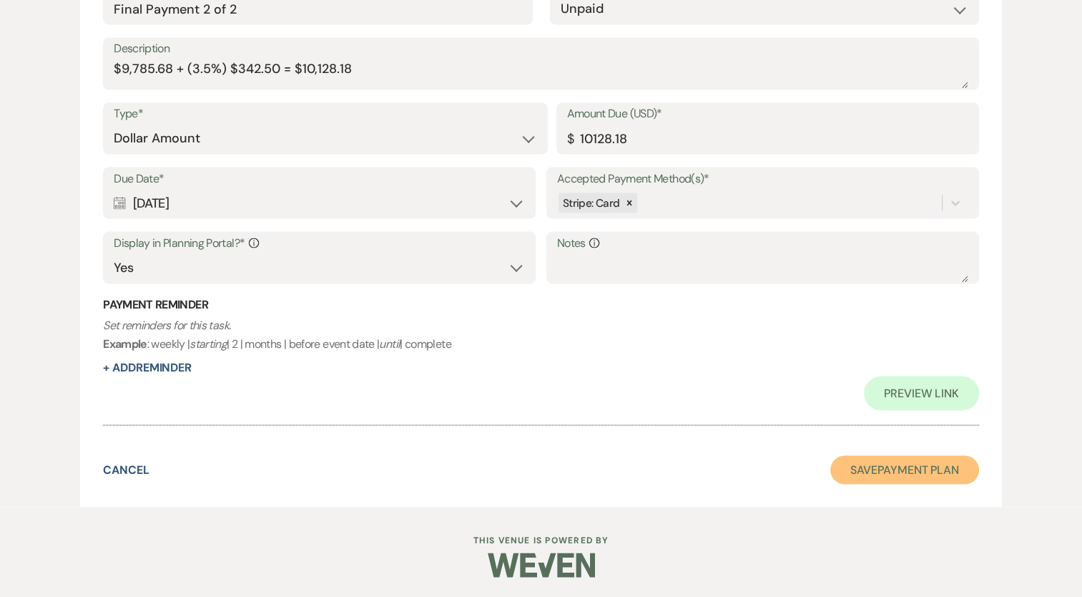
click at [896, 466] on button "Save Payment Plan" at bounding box center [905, 469] width 149 height 29
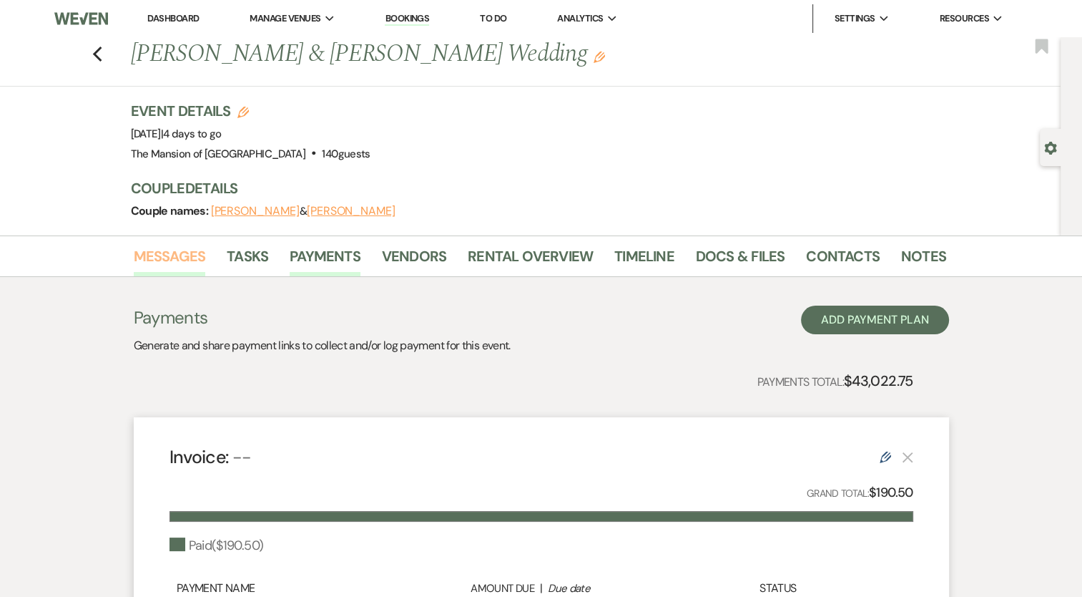
click at [177, 262] on link "Messages" at bounding box center [170, 260] width 72 height 31
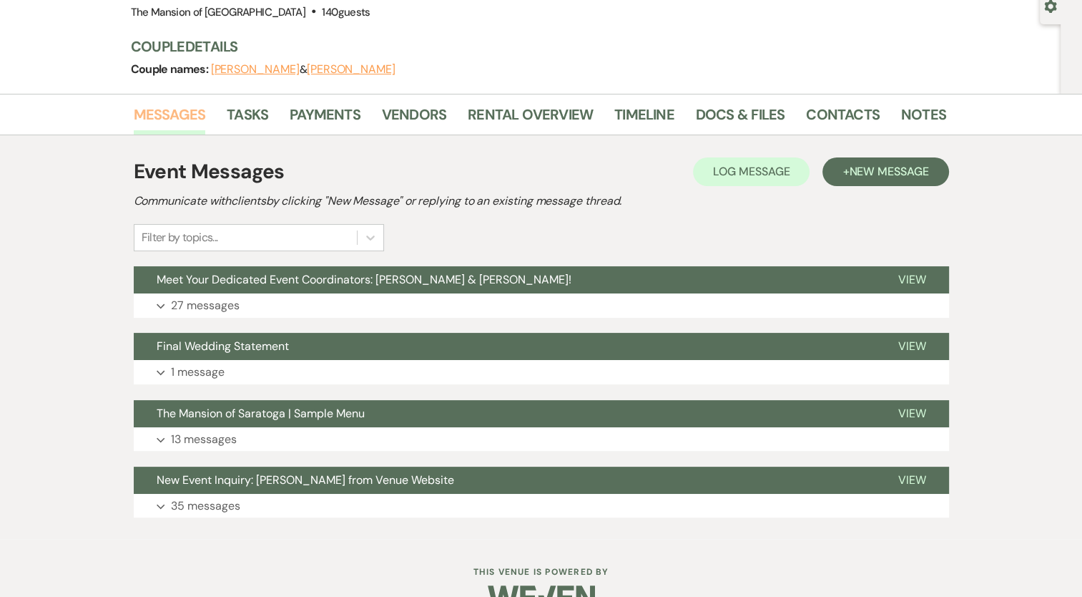
scroll to position [143, 0]
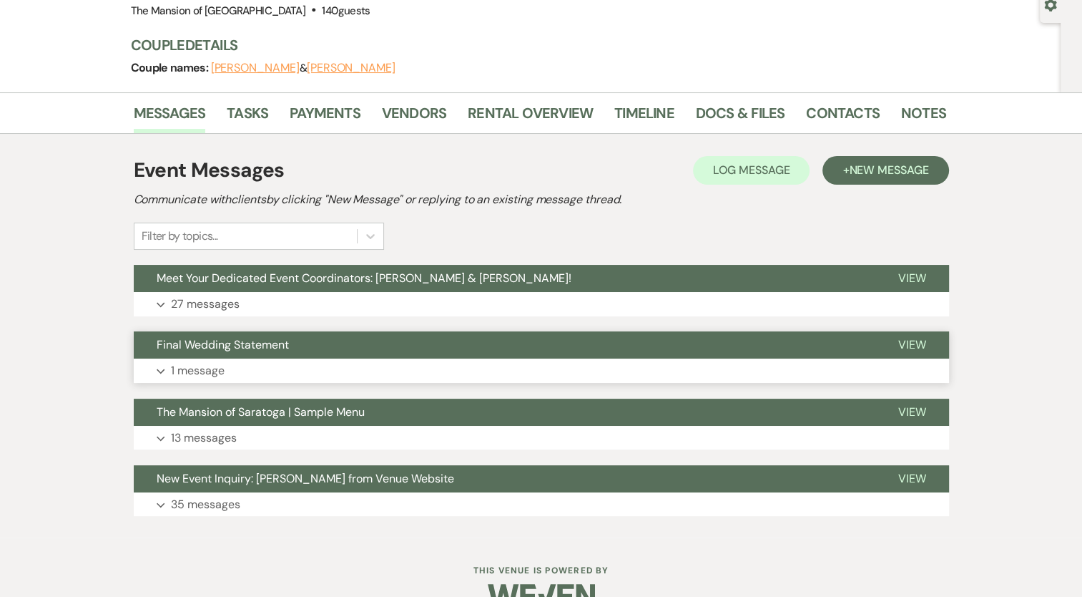
click at [393, 347] on button "Final Wedding Statement" at bounding box center [505, 344] width 742 height 27
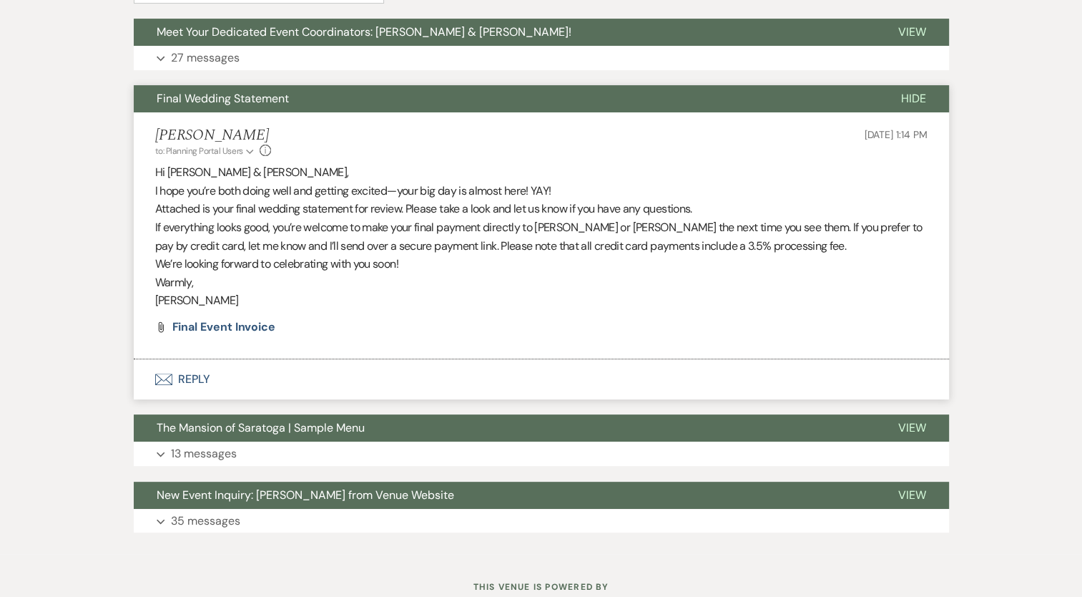
scroll to position [366, 0]
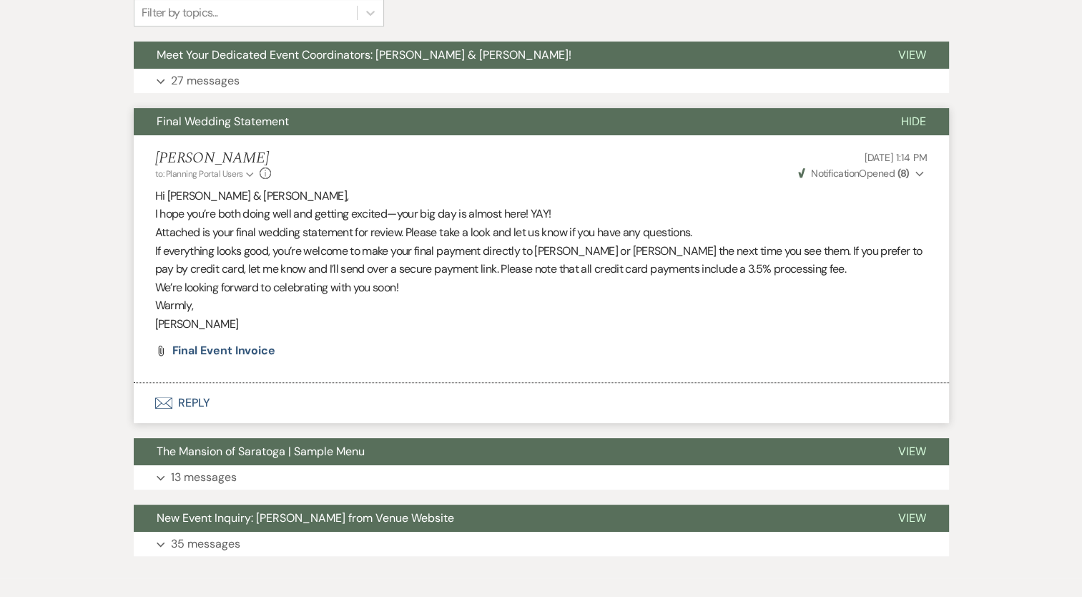
click at [202, 395] on button "Envelope Reply" at bounding box center [542, 403] width 816 height 40
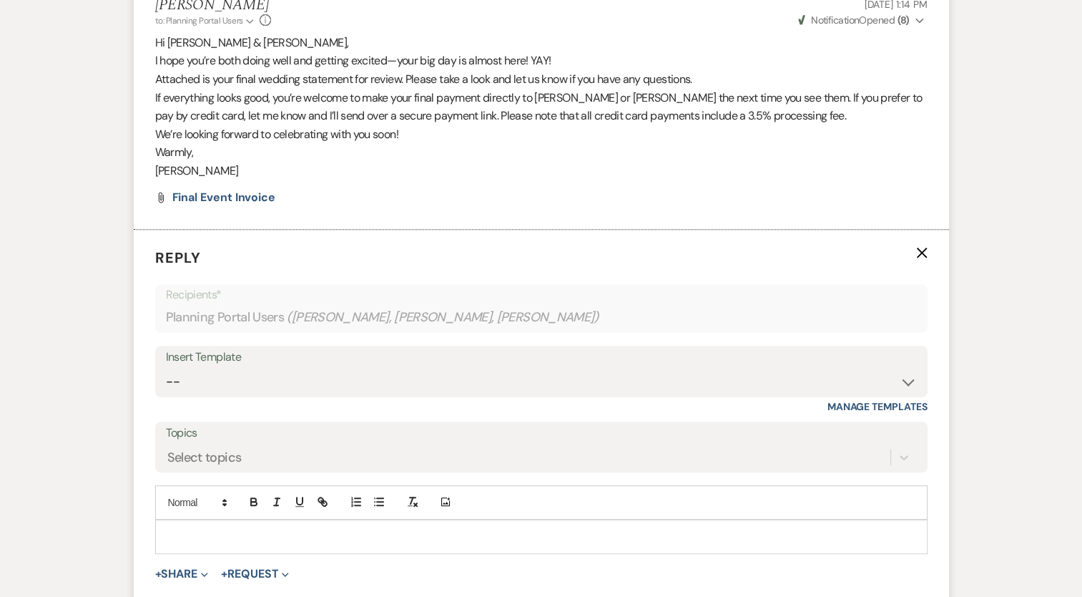
scroll to position [597, 0]
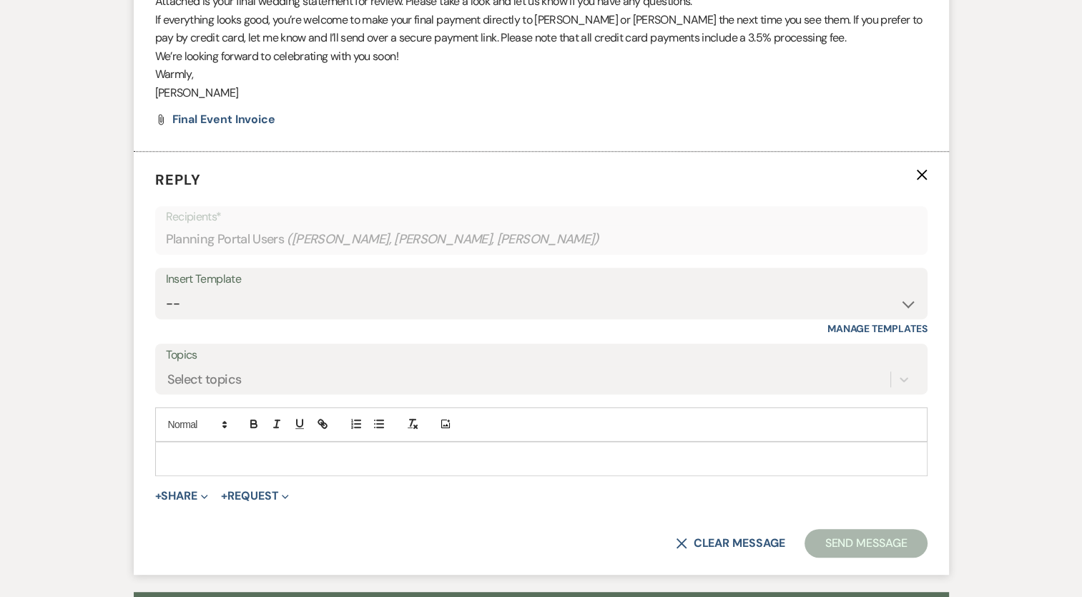
click at [235, 451] on p at bounding box center [542, 459] width 750 height 16
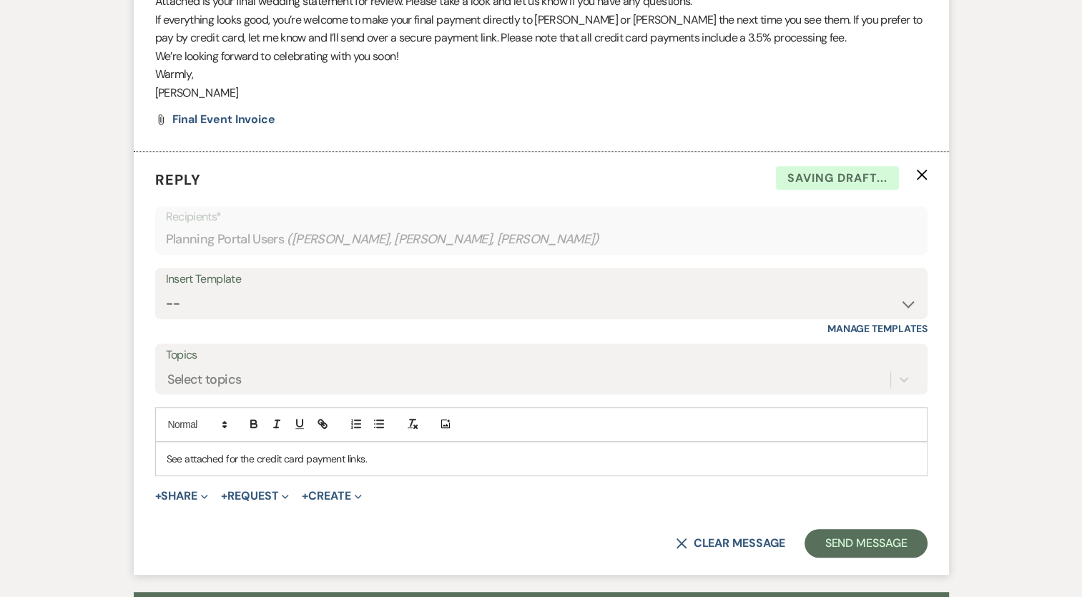
click at [402, 451] on p "See attached for the credit card payment links." at bounding box center [542, 459] width 750 height 16
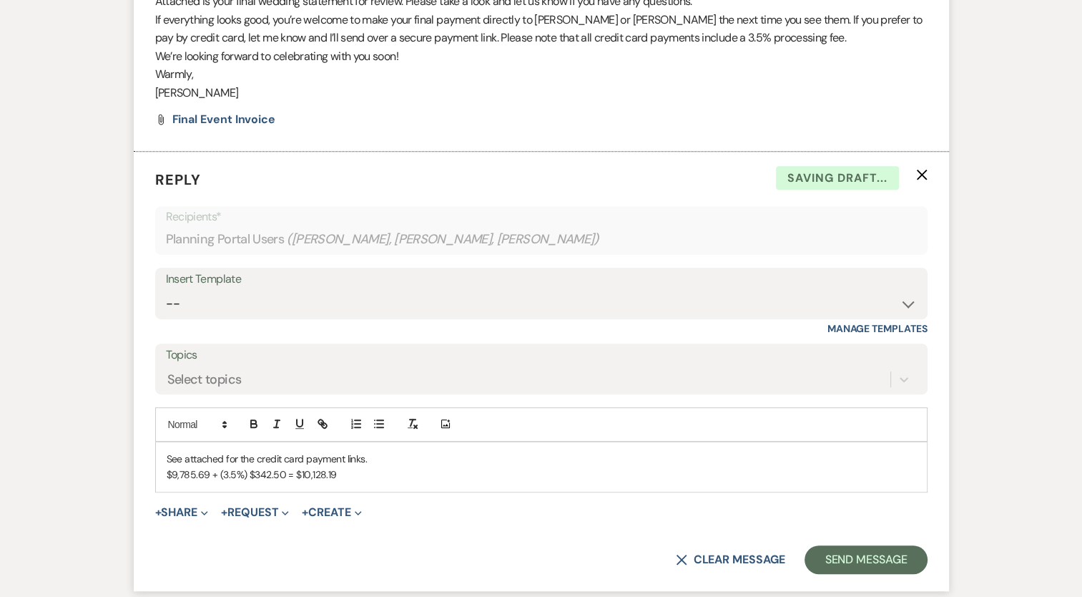
click at [163, 479] on div "See attached for the credit card payment links. $9,785.69 + (3.5%) $342.50 = $1…" at bounding box center [541, 466] width 771 height 49
click at [443, 471] on p "Final Payment 1 of 2 = $9,785.69 + (3.5%) $342.50 = $10,128.19" at bounding box center [542, 474] width 750 height 16
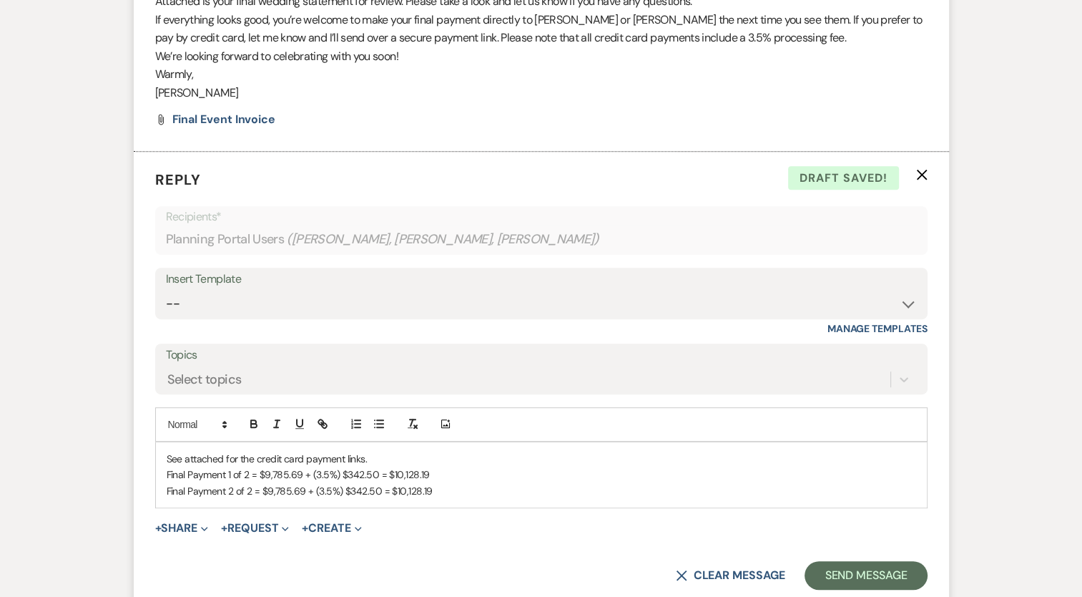
click at [302, 490] on p "Final Payment 2 of 2 = $9,785.69 + (3.5%) $342.50 = $10,128.19" at bounding box center [542, 491] width 750 height 16
drag, startPoint x: 432, startPoint y: 491, endPoint x: 412, endPoint y: 497, distance: 21.0
click at [432, 491] on p "Final Payment 2 of 2 = $9,785.68 + (3.5%) $342.50 = $10,128.19" at bounding box center [542, 491] width 750 height 16
click at [449, 486] on p "Final Payment 2 of 2 = $9,785.68 + (3.5%) $342.50 = $10,128.18" at bounding box center [542, 491] width 750 height 16
click at [258, 529] on button "+ Request Expand" at bounding box center [255, 527] width 68 height 11
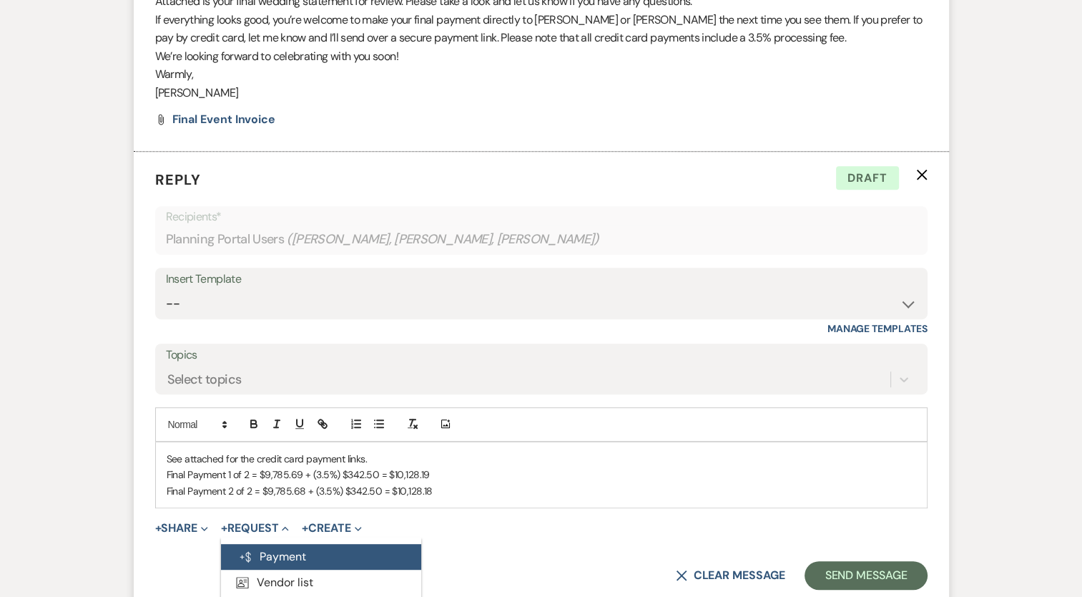
click at [280, 552] on button "Generate Payment Payment" at bounding box center [321, 557] width 200 height 26
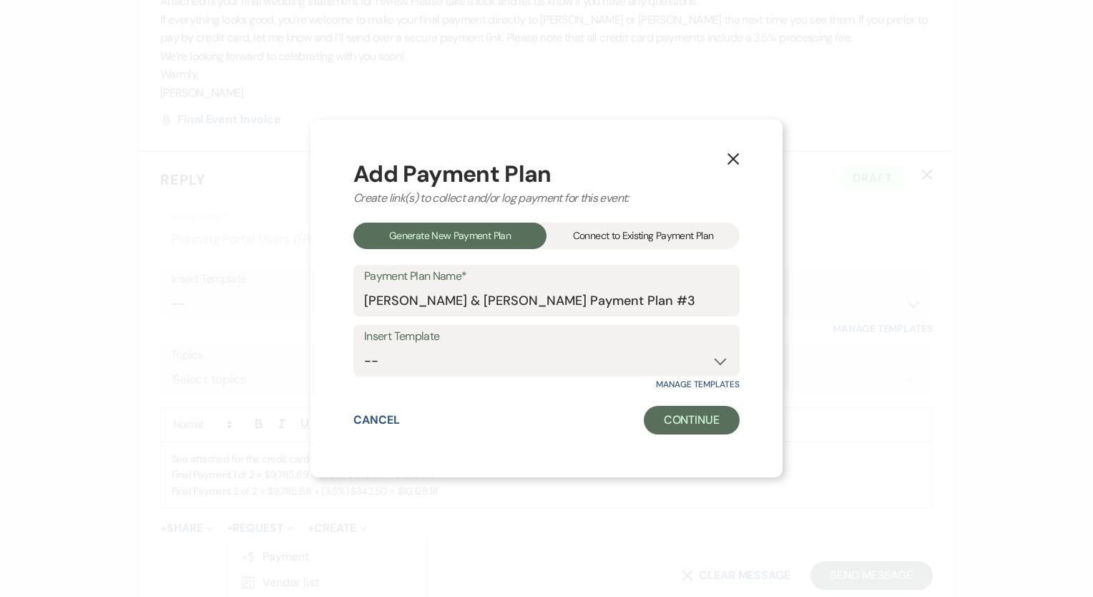
click at [589, 238] on div "Connect to Existing Payment Plan" at bounding box center [643, 235] width 193 height 26
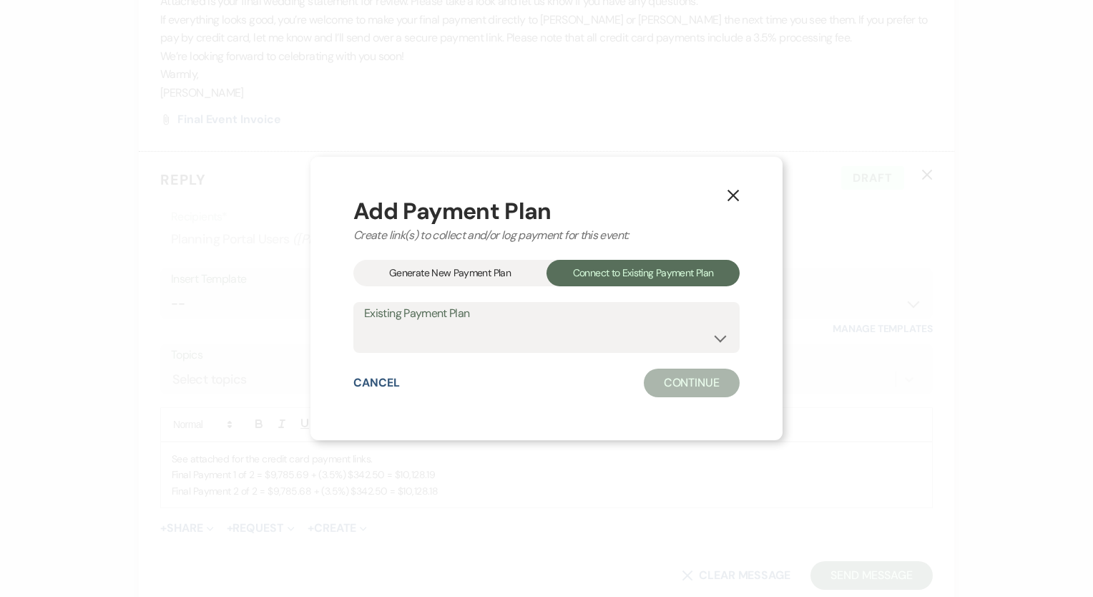
click at [532, 352] on div "Existing Payment Plan [PERSON_NAME]/Diamond Tasting, 2ppl [PERSON_NAME]/Diamond…" at bounding box center [546, 328] width 386 height 52
click at [536, 328] on select "[PERSON_NAME]/Diamond Tasting, 2ppl [PERSON_NAME]/Diamond FINAL Wedding Cost" at bounding box center [546, 337] width 365 height 28
select select "16024"
click at [364, 323] on select "[PERSON_NAME]/Diamond Tasting, 2ppl [PERSON_NAME]/Diamond FINAL Wedding Cost" at bounding box center [546, 337] width 365 height 28
click at [670, 384] on button "Continue" at bounding box center [692, 382] width 96 height 29
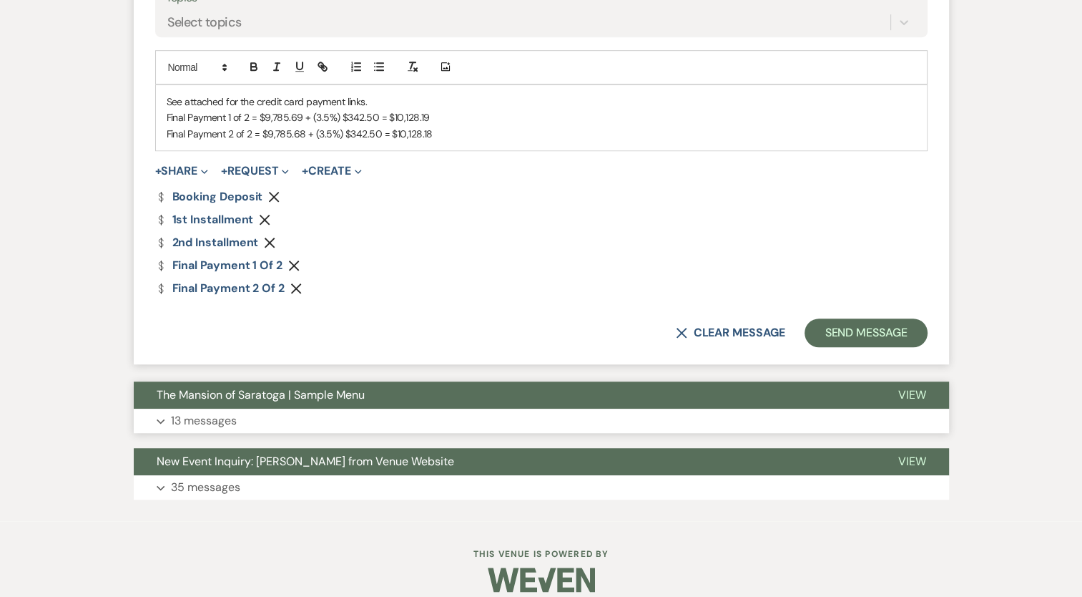
scroll to position [968, 0]
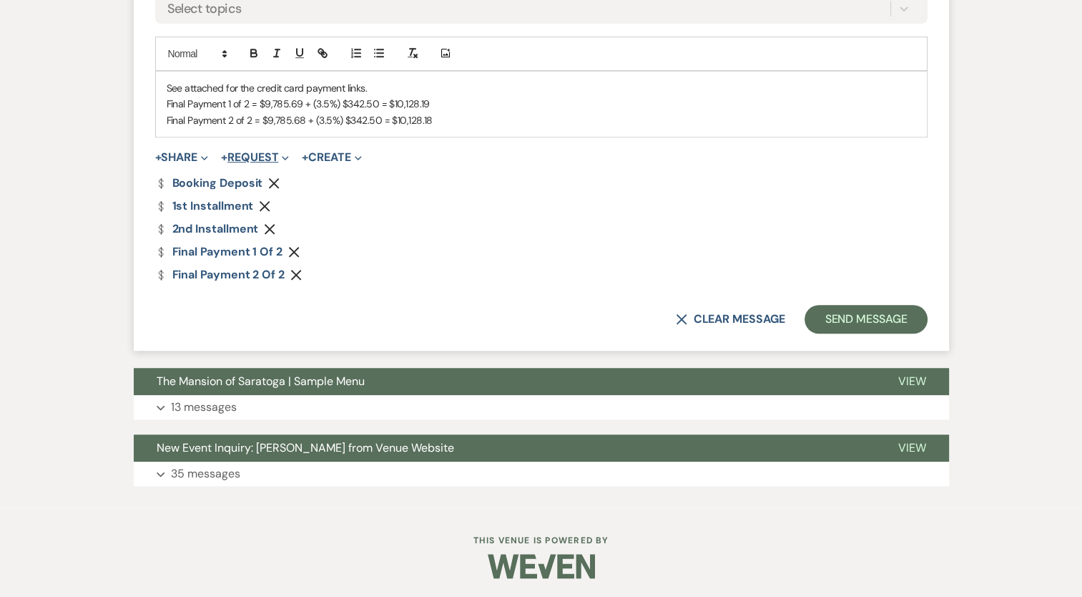
click at [278, 180] on icon "Remove" at bounding box center [273, 182] width 11 height 11
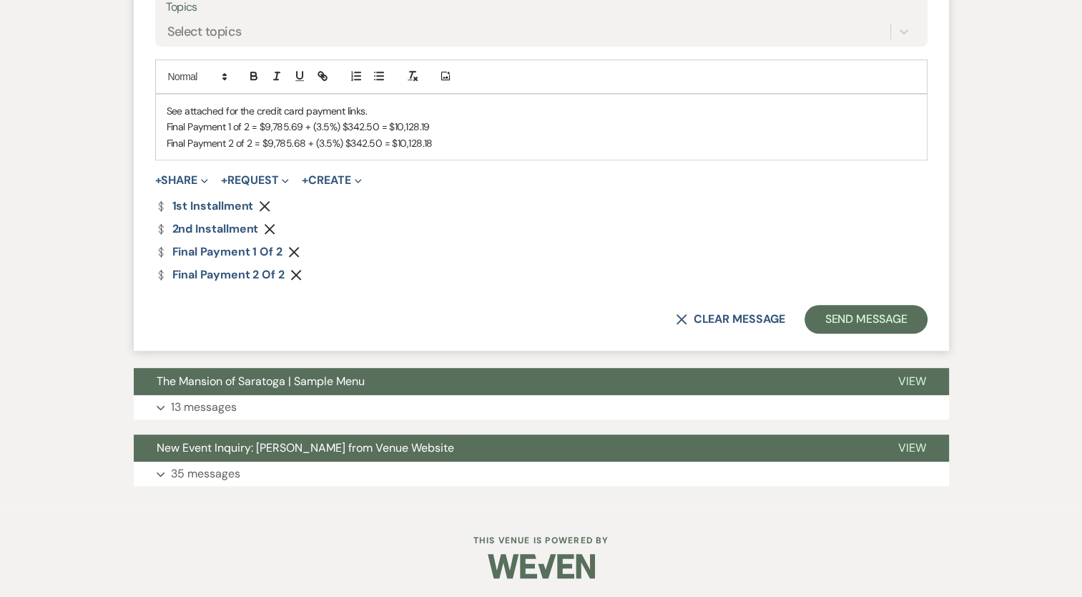
click at [264, 200] on icon "Remove" at bounding box center [264, 205] width 11 height 11
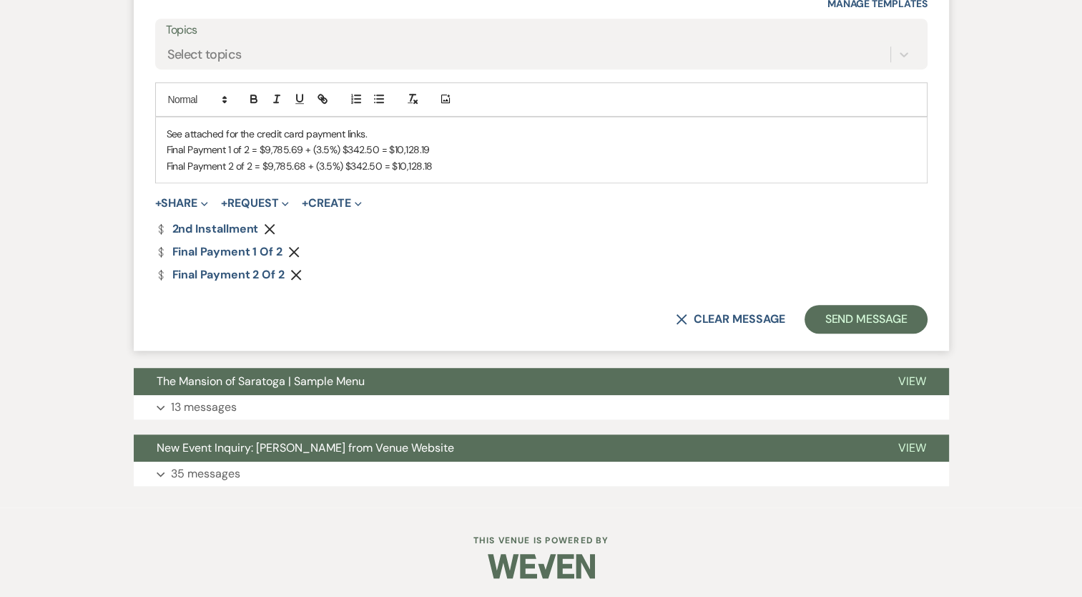
click at [271, 228] on use "button" at bounding box center [270, 228] width 11 height 11
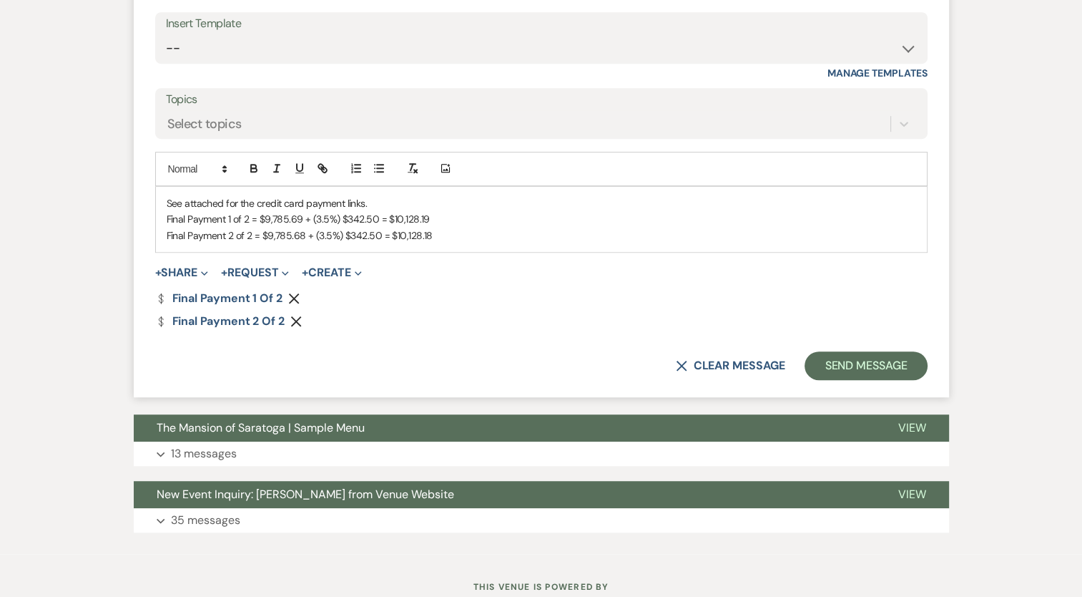
scroll to position [828, 0]
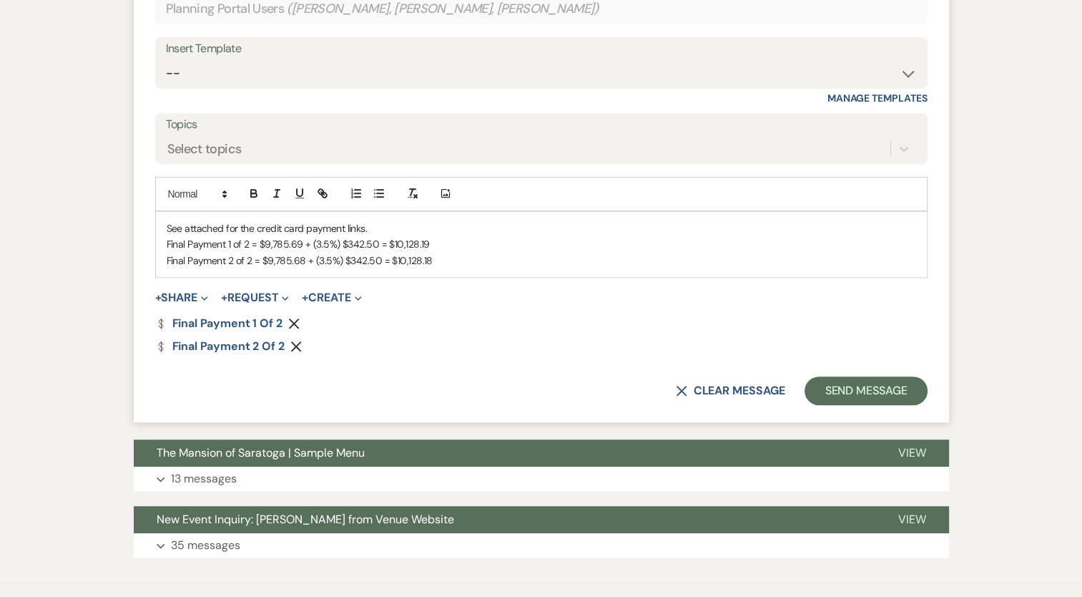
click at [516, 265] on p "Final Payment 2 of 2 = $9,785.68 + (3.5%) $342.50 = $10,128.18" at bounding box center [542, 261] width 750 height 16
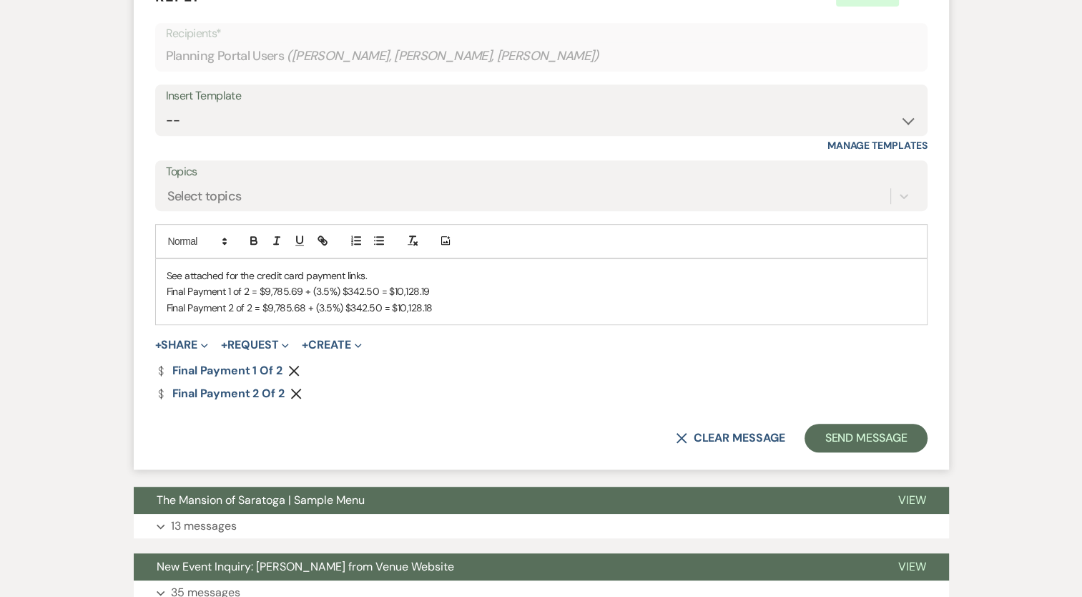
scroll to position [756, 0]
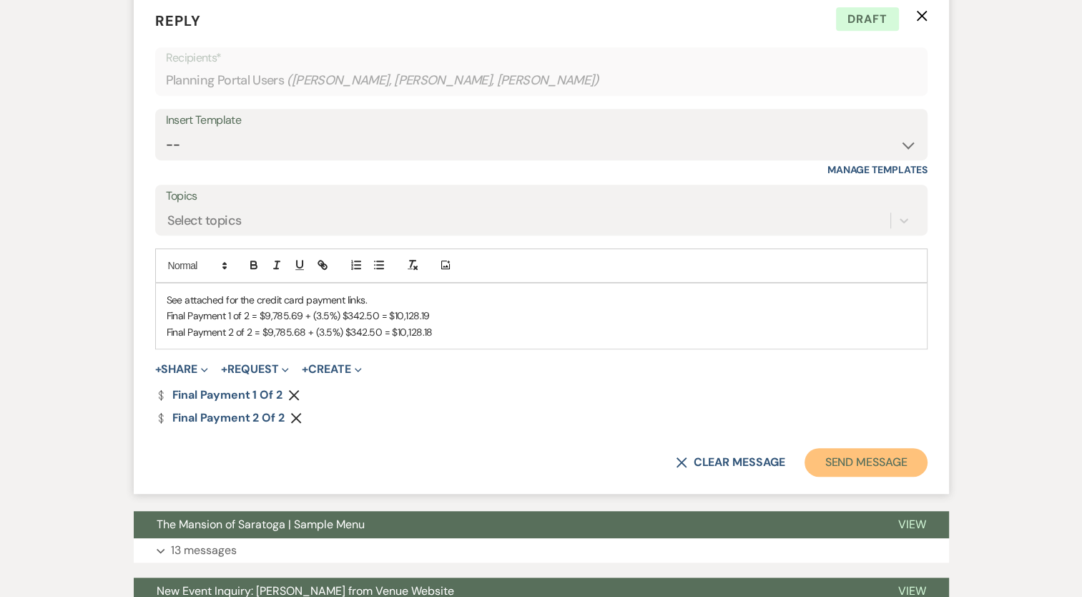
click at [870, 460] on button "Send Message" at bounding box center [866, 462] width 122 height 29
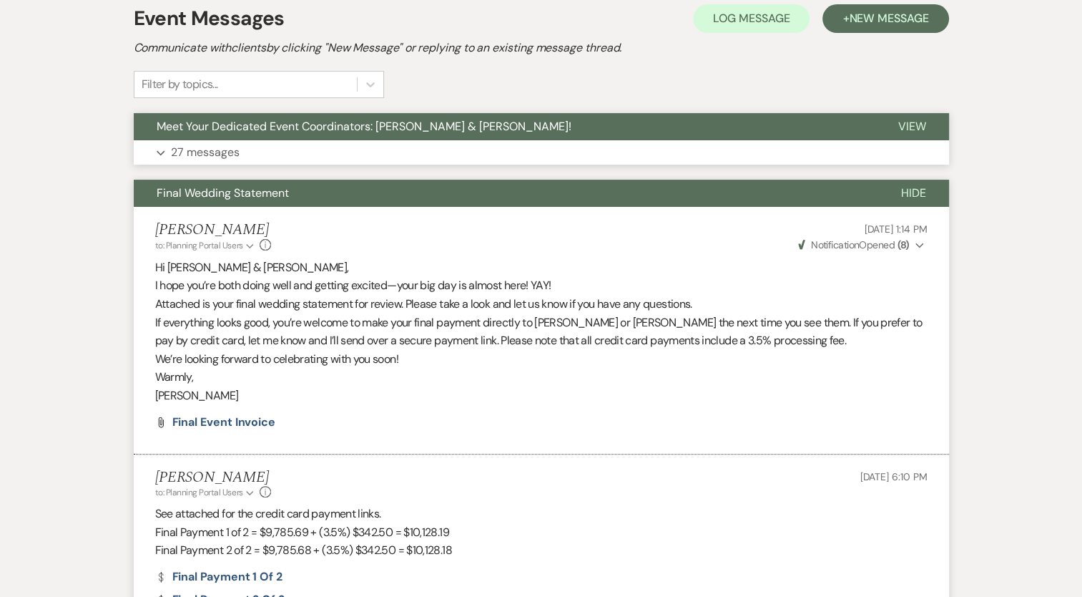
scroll to position [348, 0]
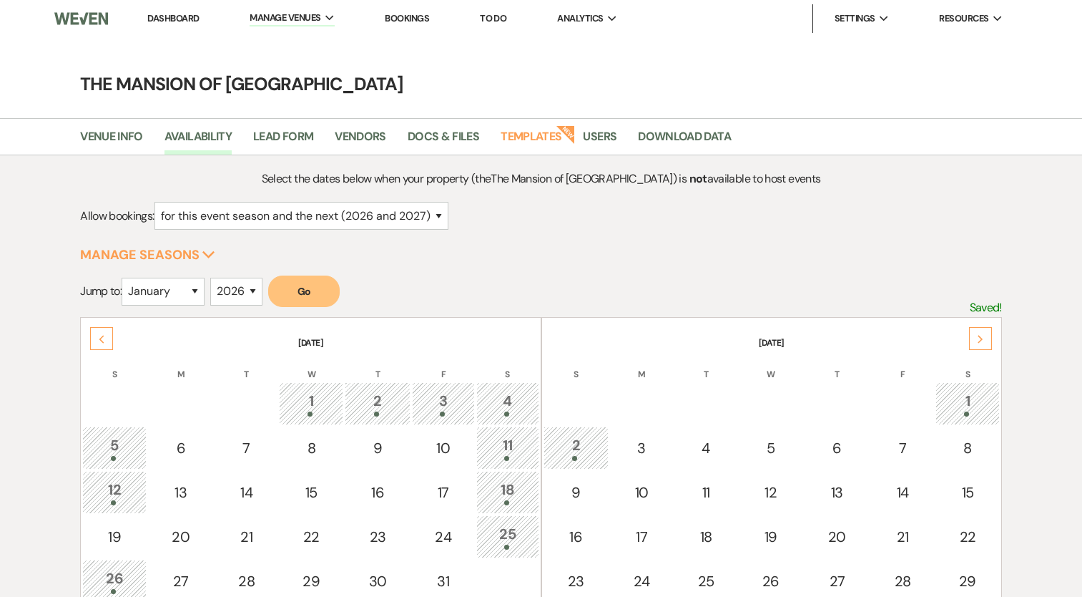
select select "2"
select select "2026"
click at [175, 24] on link "Dashboard" at bounding box center [173, 18] width 52 height 12
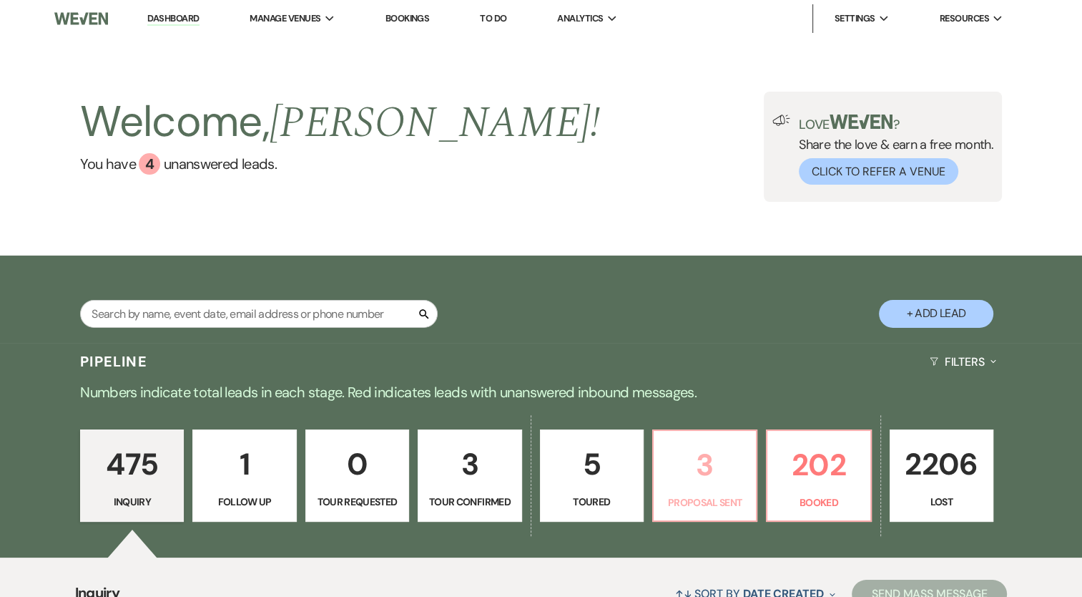
click at [708, 486] on p "3" at bounding box center [704, 465] width 85 height 48
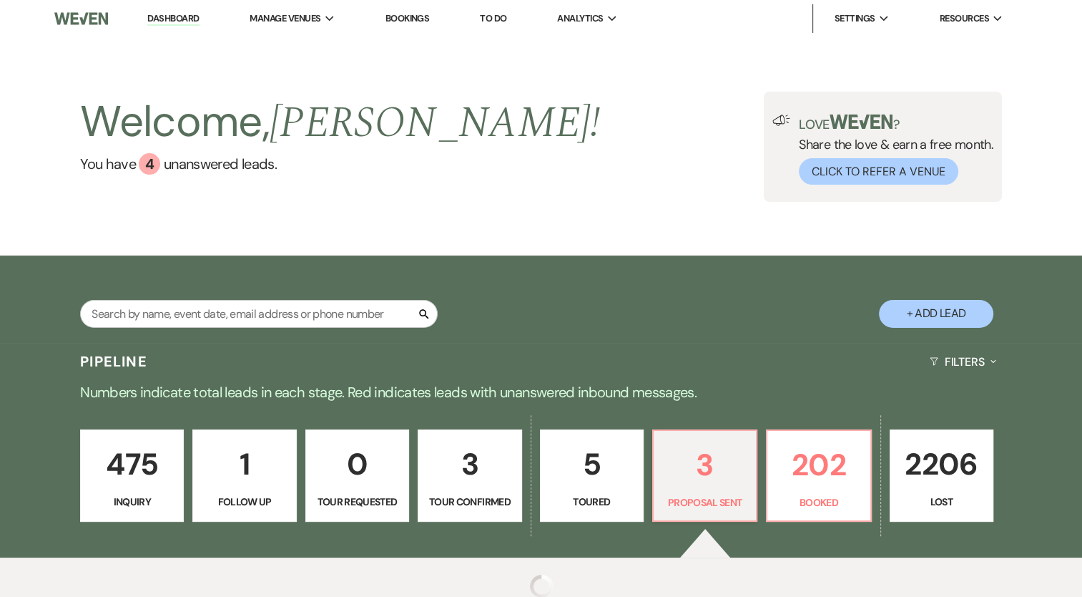
select select "6"
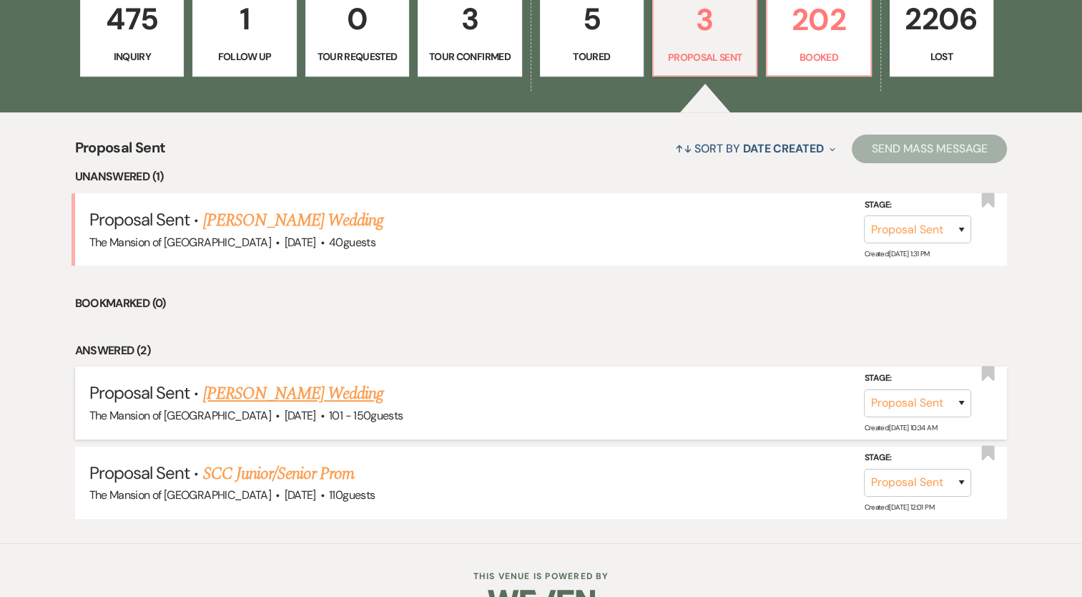
scroll to position [480, 0]
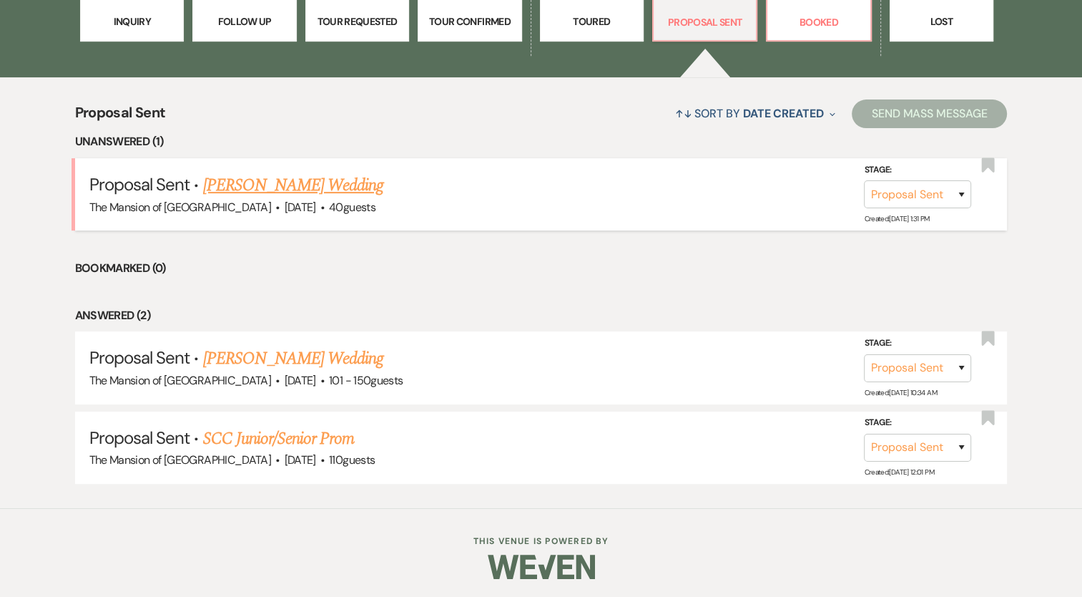
click at [309, 185] on link "[PERSON_NAME] Wedding" at bounding box center [292, 185] width 181 height 26
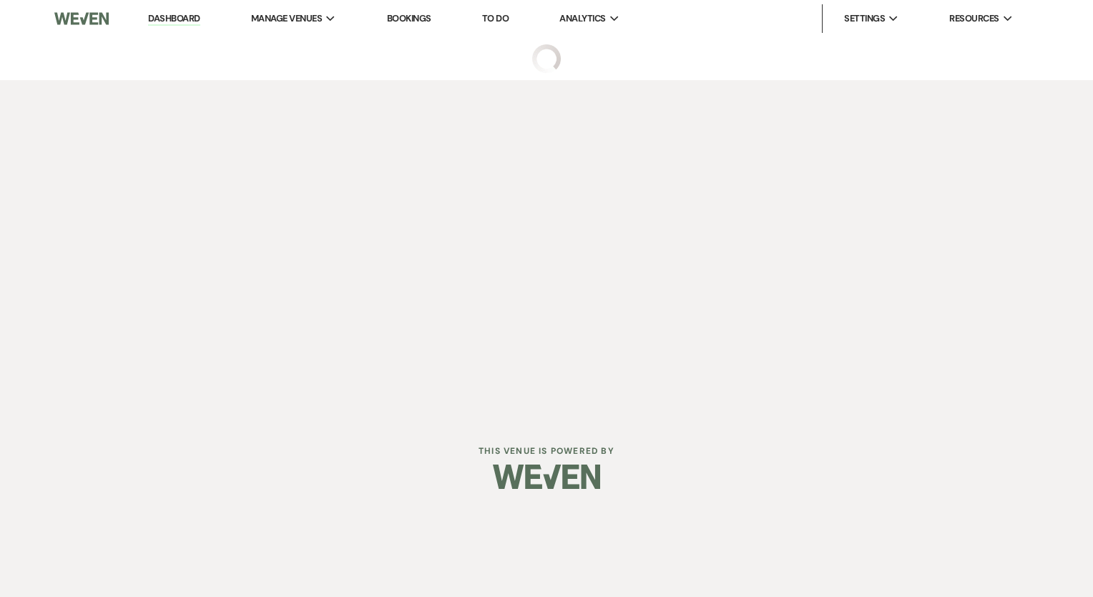
select select "6"
select select "5"
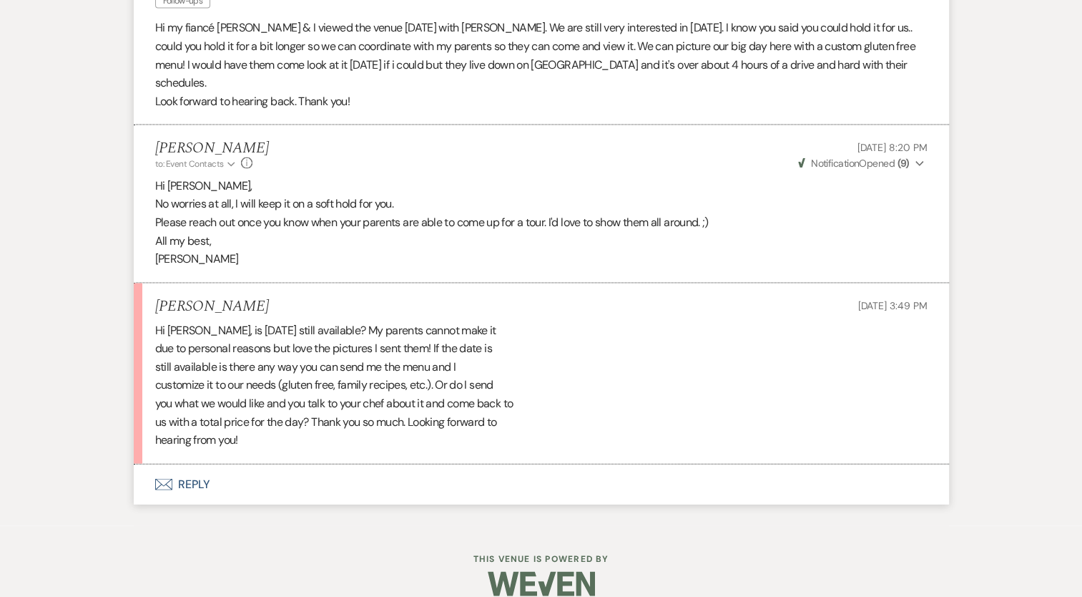
scroll to position [2985, 0]
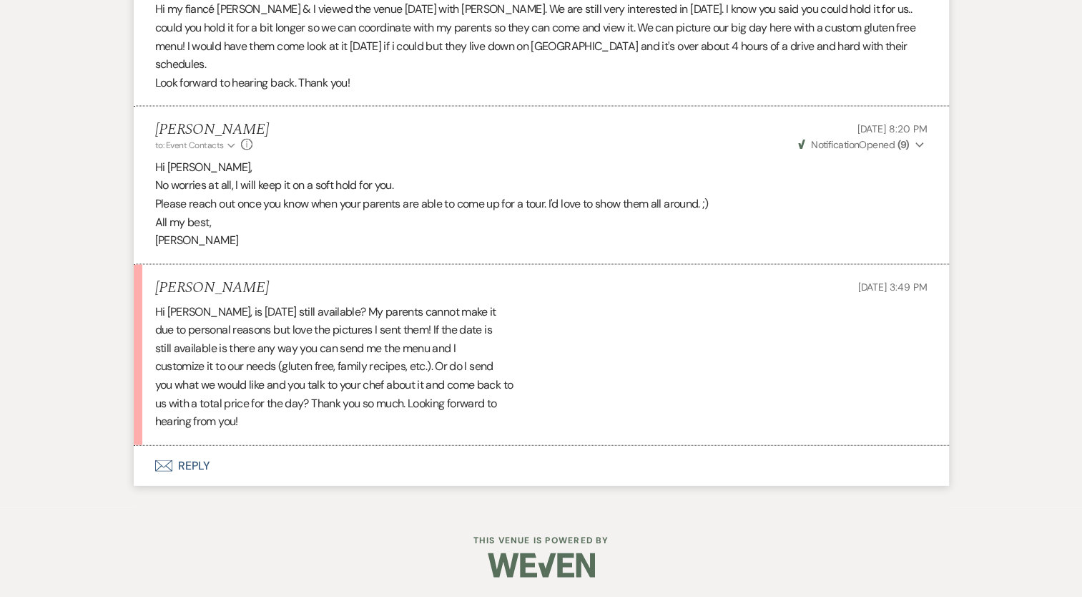
click at [206, 469] on button "Envelope Reply" at bounding box center [542, 466] width 816 height 40
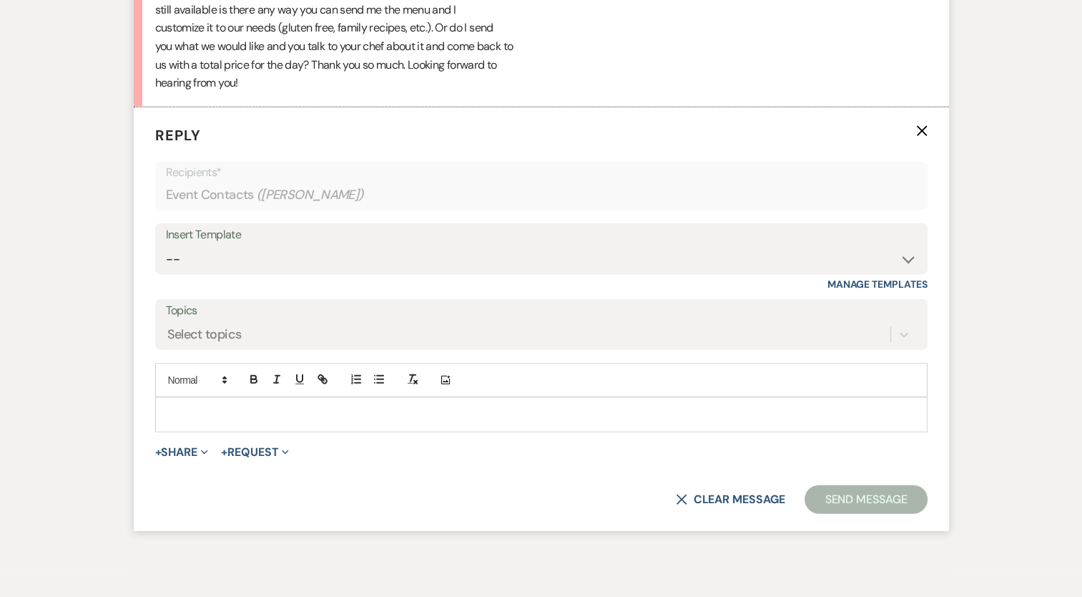
scroll to position [3341, 0]
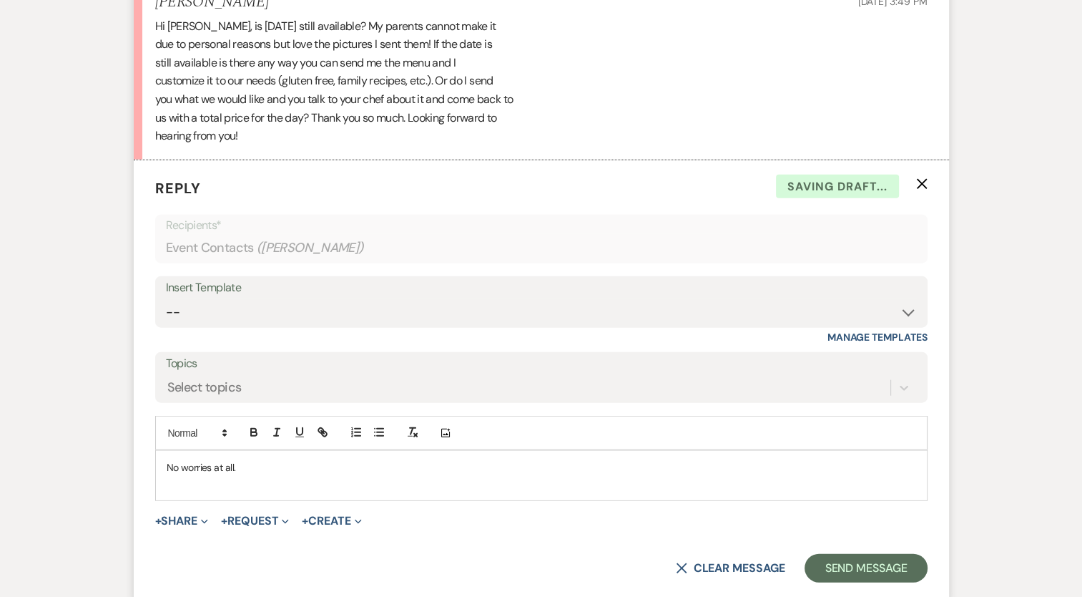
scroll to position [3269, 0]
drag, startPoint x: 249, startPoint y: 485, endPoint x: 151, endPoint y: 489, distance: 98.1
click at [151, 489] on form "Reply X Draft Recipients* Event Contacts ( [PERSON_NAME] ) Insert Template -- B…" at bounding box center [542, 380] width 816 height 439
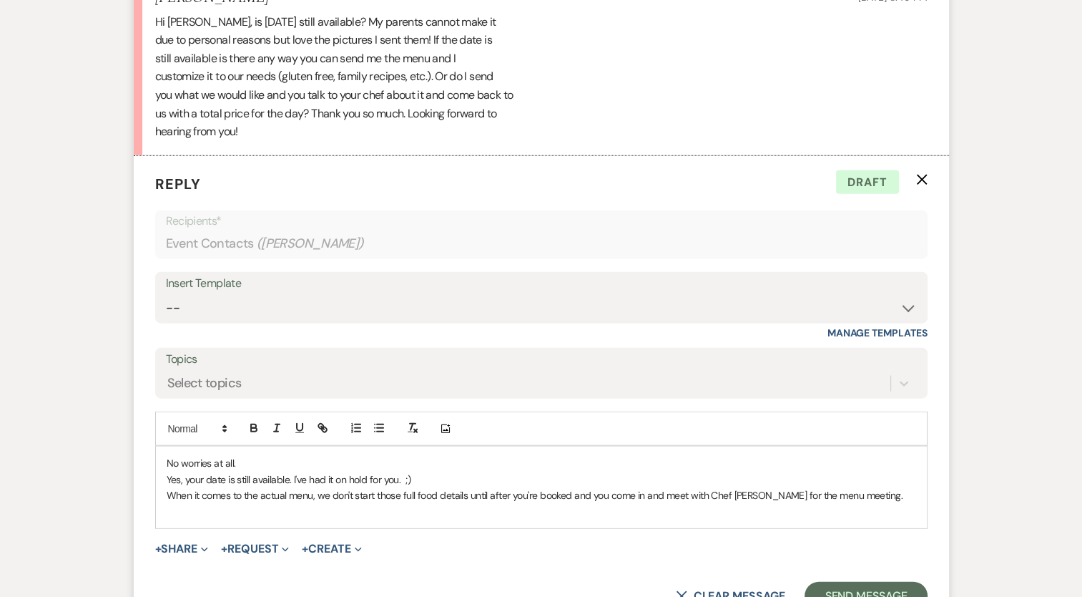
scroll to position [3360, 0]
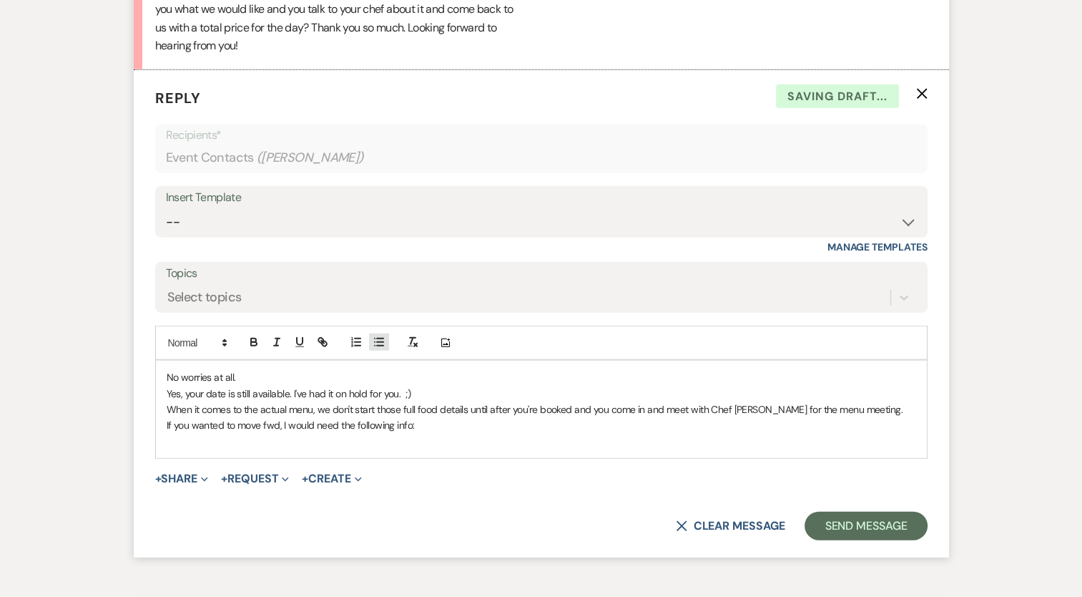
click at [375, 336] on icon "button" at bounding box center [379, 342] width 13 height 13
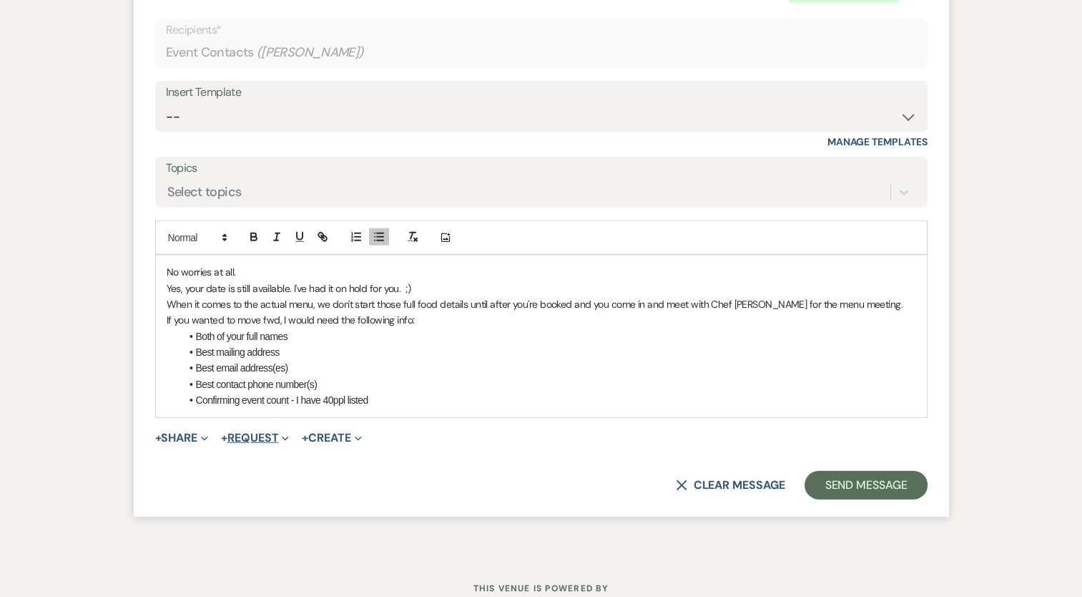
scroll to position [3512, 0]
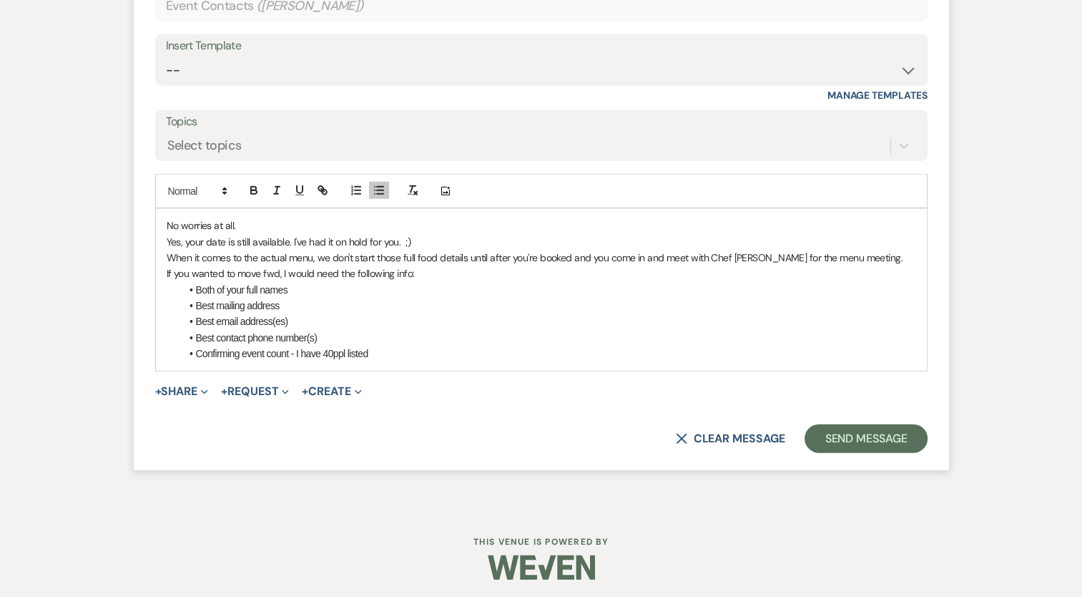
drag, startPoint x: 196, startPoint y: 348, endPoint x: 498, endPoint y: 358, distance: 302.1
click at [462, 379] on form "Reply X Draft Recipients* Event Contacts ( Francesca Pirrone ) Insert Template …" at bounding box center [542, 194] width 816 height 552
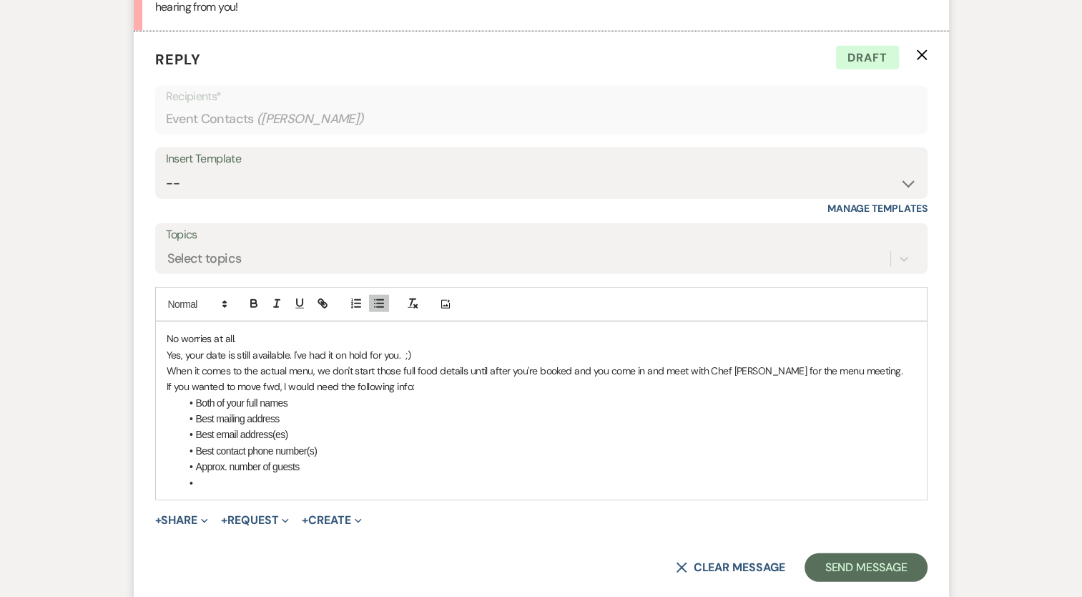
scroll to position [3528, 0]
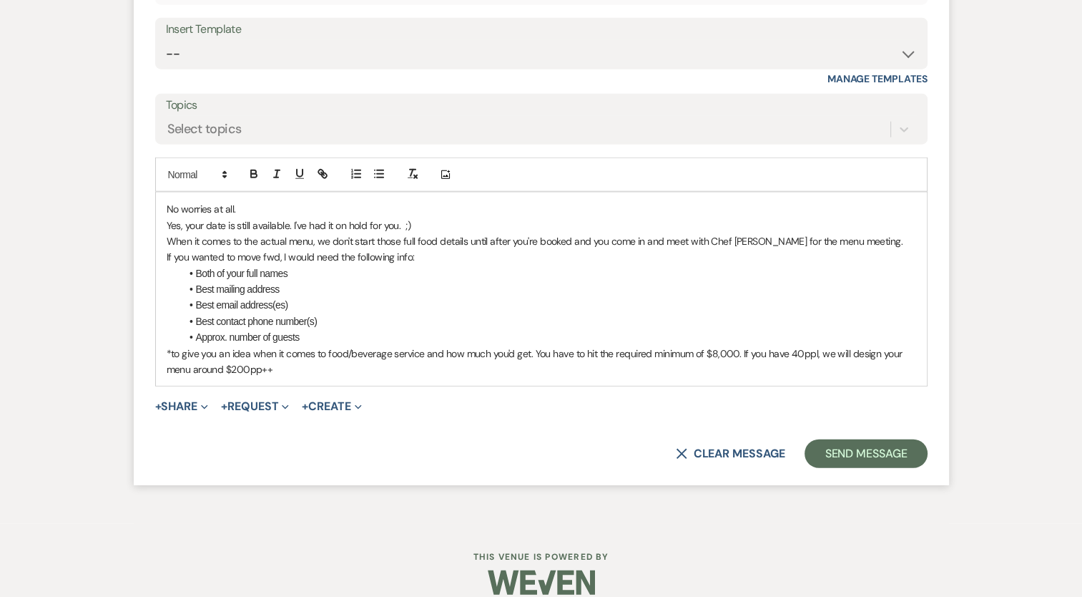
click at [283, 362] on p "*to give you an idea when it comes to food/beverage service and how much you'd …" at bounding box center [542, 362] width 750 height 32
click at [381, 374] on div "No worries at all. Yes, your date is still available. I've had it on hold for y…" at bounding box center [541, 288] width 771 height 193
click at [848, 355] on p "*To give you an idea when it comes to food/beverage service and how much you'd …" at bounding box center [542, 362] width 750 height 32
click at [387, 367] on p "*To give you an idea when it comes to food/beverage service and how much you'd …" at bounding box center [542, 362] width 750 height 32
drag, startPoint x: 509, startPoint y: 374, endPoint x: 475, endPoint y: 361, distance: 36.9
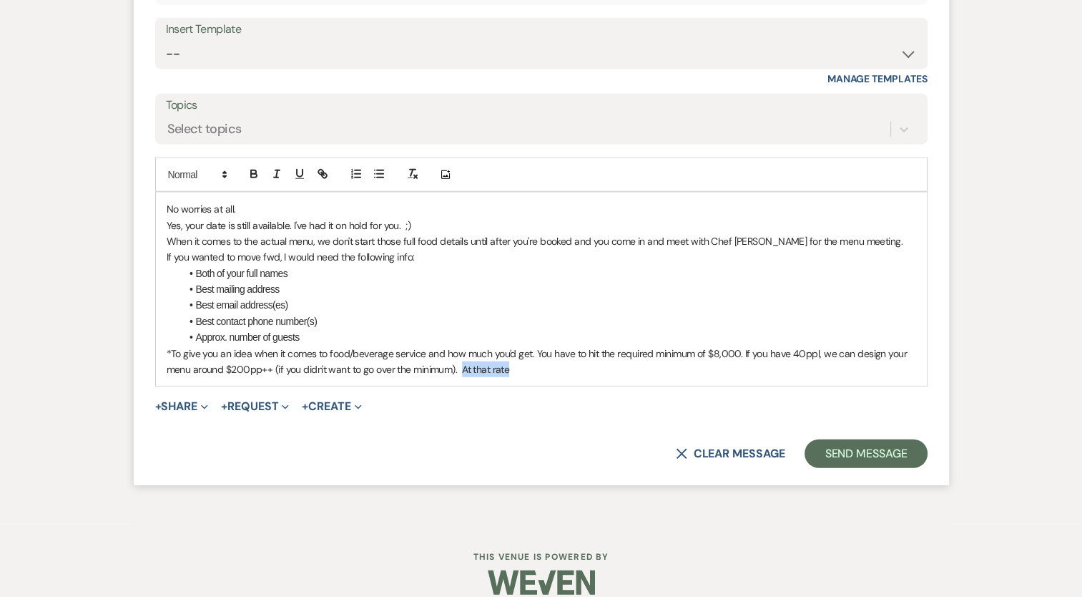
click at [468, 365] on p "*To give you an idea when it comes to food/beverage service and how much you'd …" at bounding box center [542, 362] width 750 height 32
click at [275, 366] on p "*To give you an idea when it comes to food/beverage service and how much you'd …" at bounding box center [542, 362] width 750 height 32
click at [486, 371] on p "*To give you an idea when it comes to food/beverage service and how much you'd …" at bounding box center [542, 362] width 750 height 32
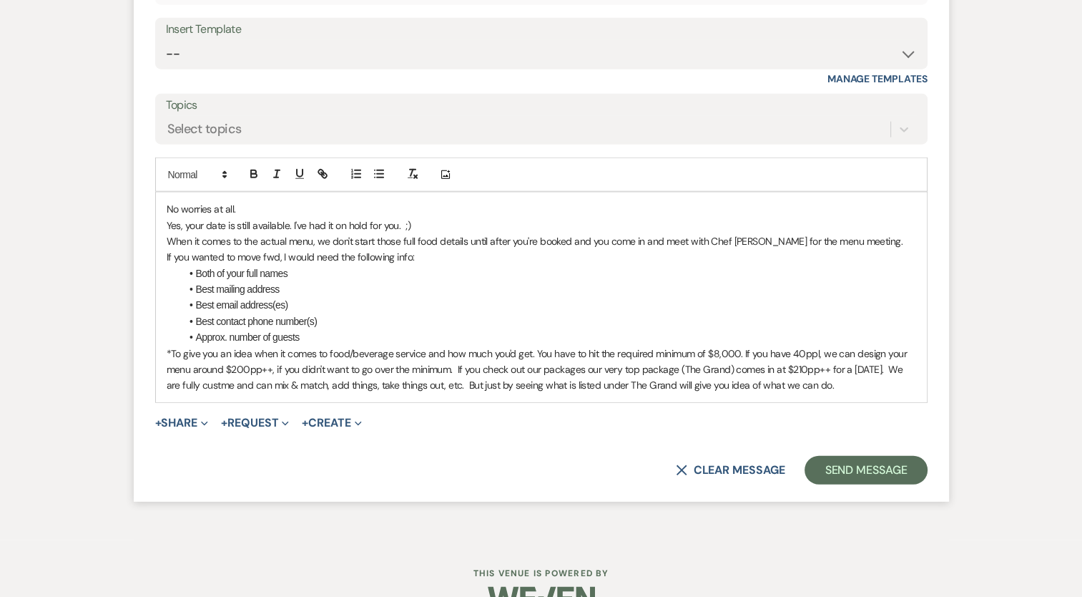
click at [733, 383] on p "*To give you an idea when it comes to food/beverage service and how much you'd …" at bounding box center [542, 370] width 750 height 48
click at [733, 381] on p "*To give you an idea when it comes to food/beverage service and how much you'd …" at bounding box center [542, 370] width 750 height 48
click at [232, 385] on p "*To give you an idea when it comes to food/beverage service and how much you'd …" at bounding box center [542, 370] width 750 height 48
click at [243, 386] on p "*To give you an idea when it comes to food/beverage service and how much you'd …" at bounding box center [542, 370] width 750 height 48
click at [861, 241] on p "When it comes to the actual menu, we don't start those full food details until …" at bounding box center [542, 241] width 750 height 16
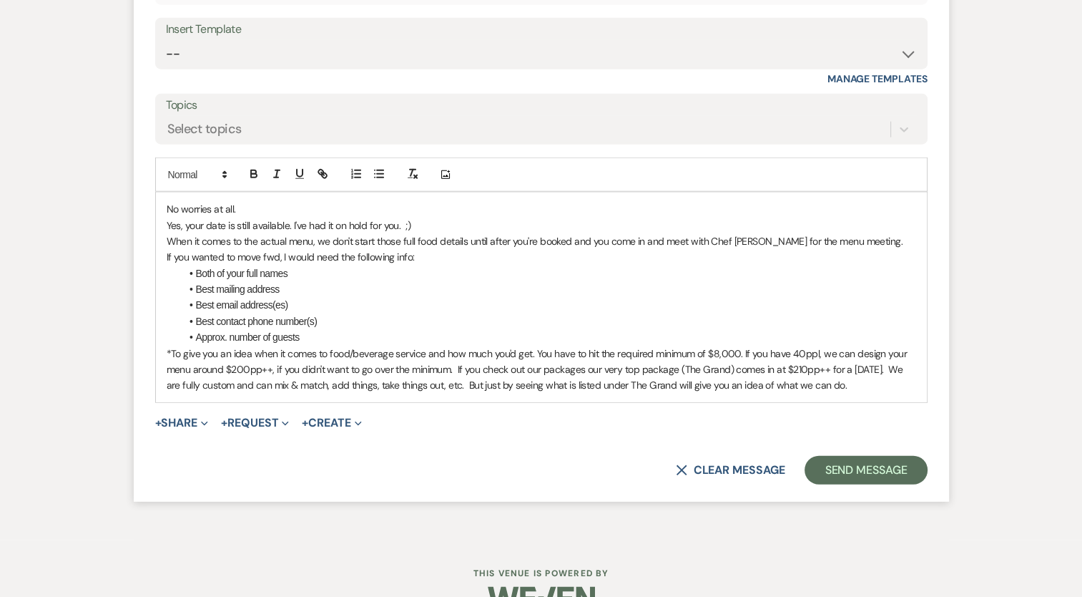
click at [455, 368] on p "*To give you an idea when it comes to food/beverage service and how much you'd …" at bounding box center [542, 370] width 750 height 48
click at [432, 381] on p "*To give you an idea when it comes to food/beverage service and how much you'd …" at bounding box center [542, 370] width 750 height 48
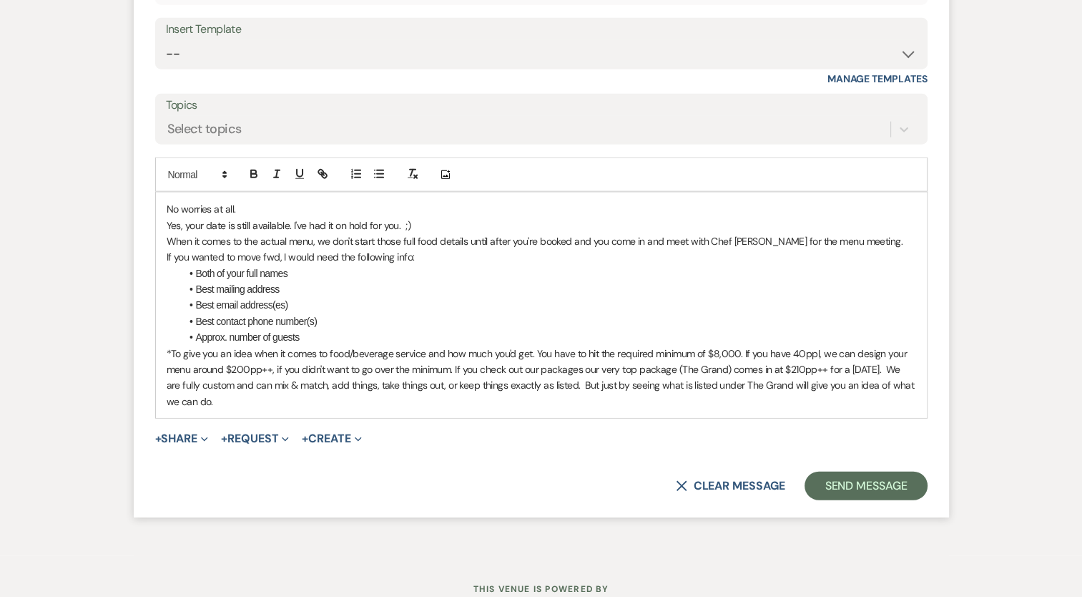
click at [775, 388] on p "*To give you an idea when it comes to food/beverage service and how much you'd …" at bounding box center [542, 378] width 750 height 64
click at [222, 391] on p "*To give you an idea when it comes to food/beverage service and how much you'd …" at bounding box center [542, 378] width 750 height 64
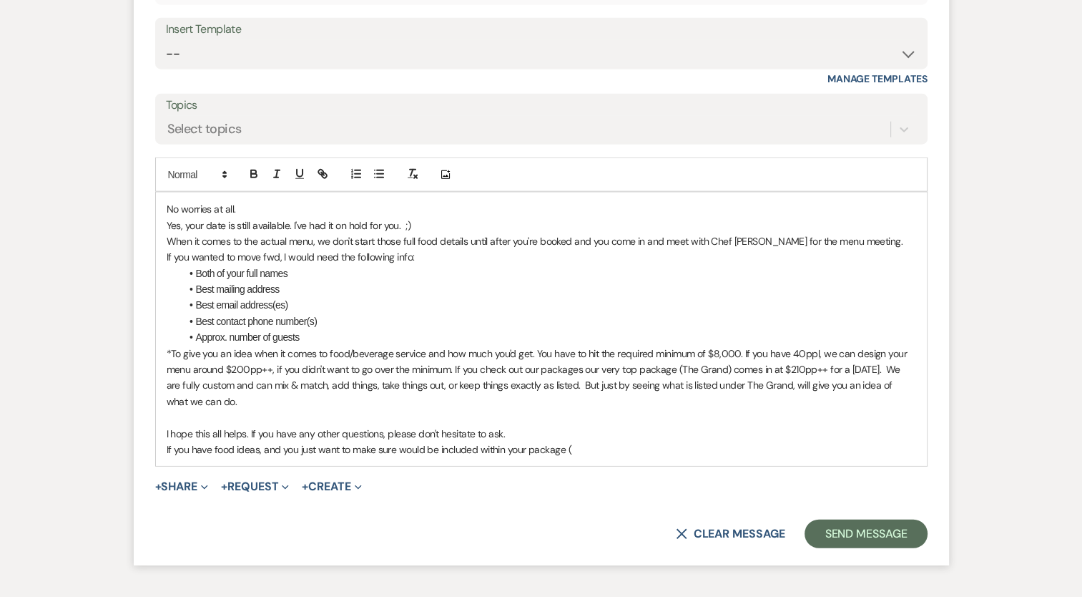
click at [318, 451] on p "If you have food ideas, and you just want to make sure would be included within…" at bounding box center [542, 449] width 750 height 16
drag, startPoint x: 579, startPoint y: 454, endPoint x: 512, endPoint y: 377, distance: 102.0
click at [578, 454] on div "No worries at all. Yes, your date is still available. I've had it on hold for y…" at bounding box center [541, 328] width 771 height 273
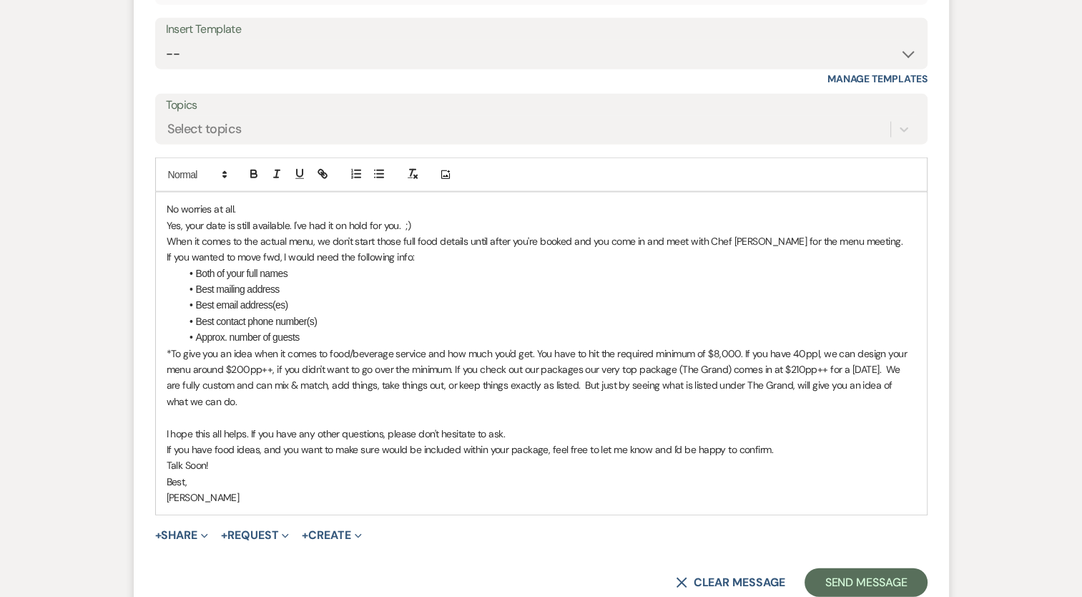
click at [409, 252] on p "If you wanted to move fwd, I would need the following info:" at bounding box center [542, 257] width 750 height 16
click at [707, 258] on p "If you wanted to move fwd, I would need the following info to draw up your cont…" at bounding box center [542, 257] width 750 height 16
click at [406, 317] on li "Best contact phone number(s)" at bounding box center [548, 321] width 735 height 16
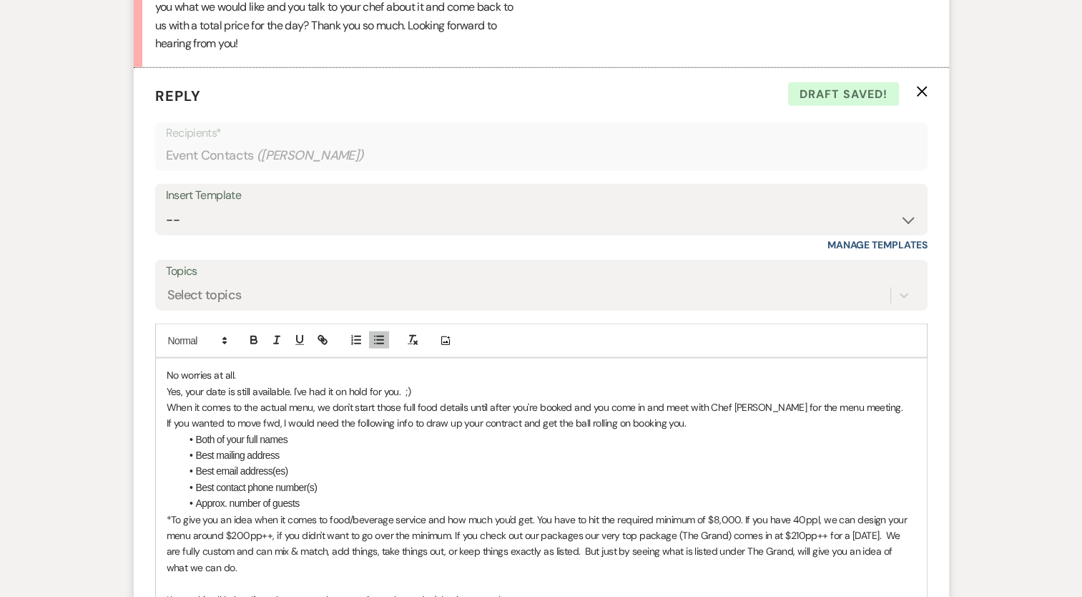
scroll to position [3385, 0]
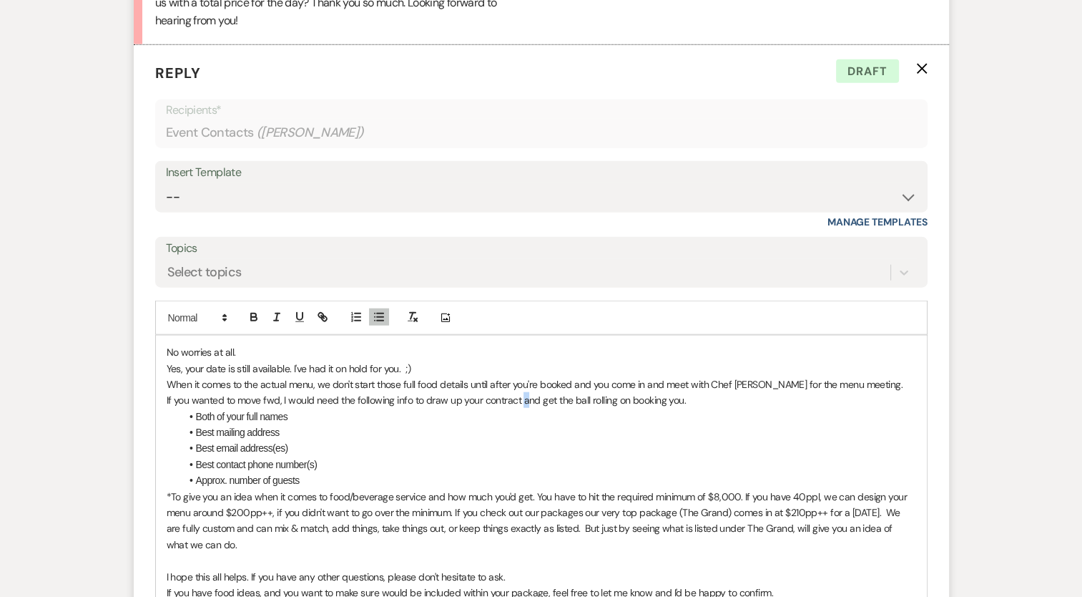
click at [524, 402] on p "If you wanted to move fwd, I would need the following info to draw up your cont…" at bounding box center [542, 400] width 750 height 16
click at [661, 448] on li "Best email address(es)" at bounding box center [548, 448] width 735 height 16
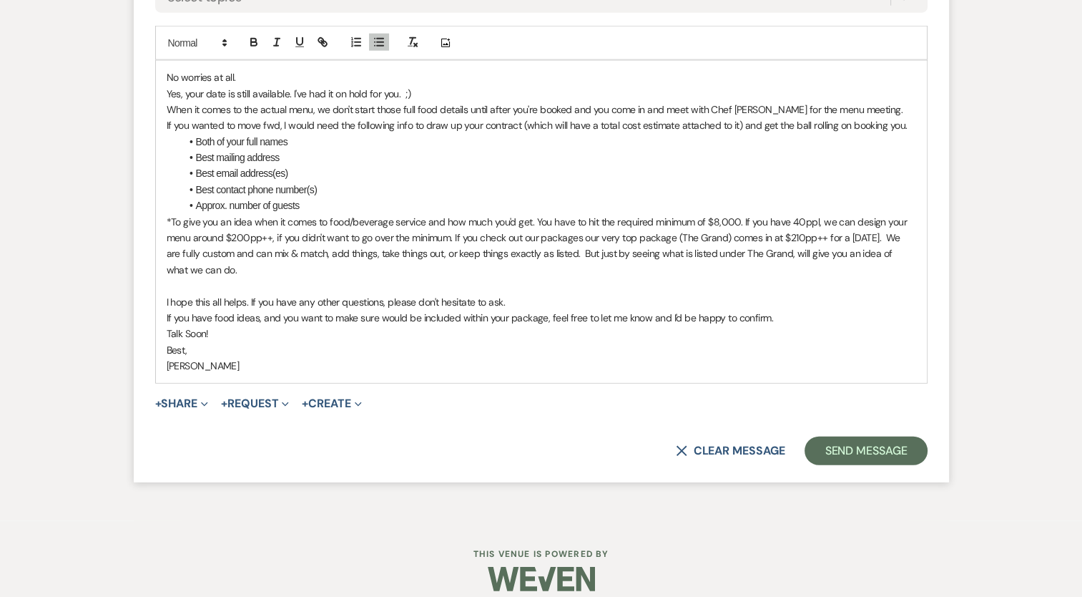
scroll to position [3671, 0]
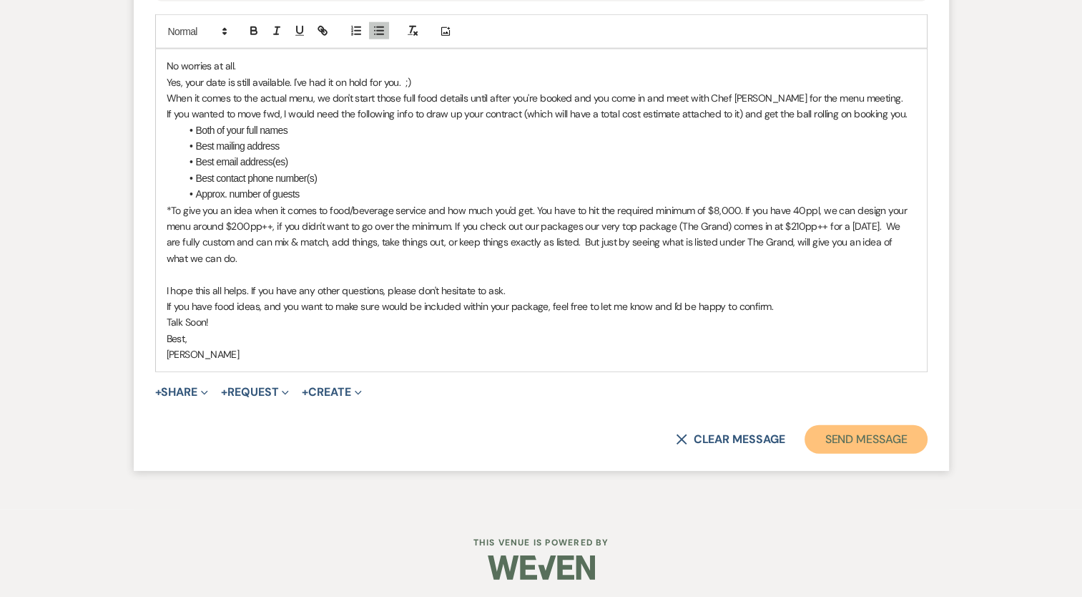
click at [860, 440] on button "Send Message" at bounding box center [866, 439] width 122 height 29
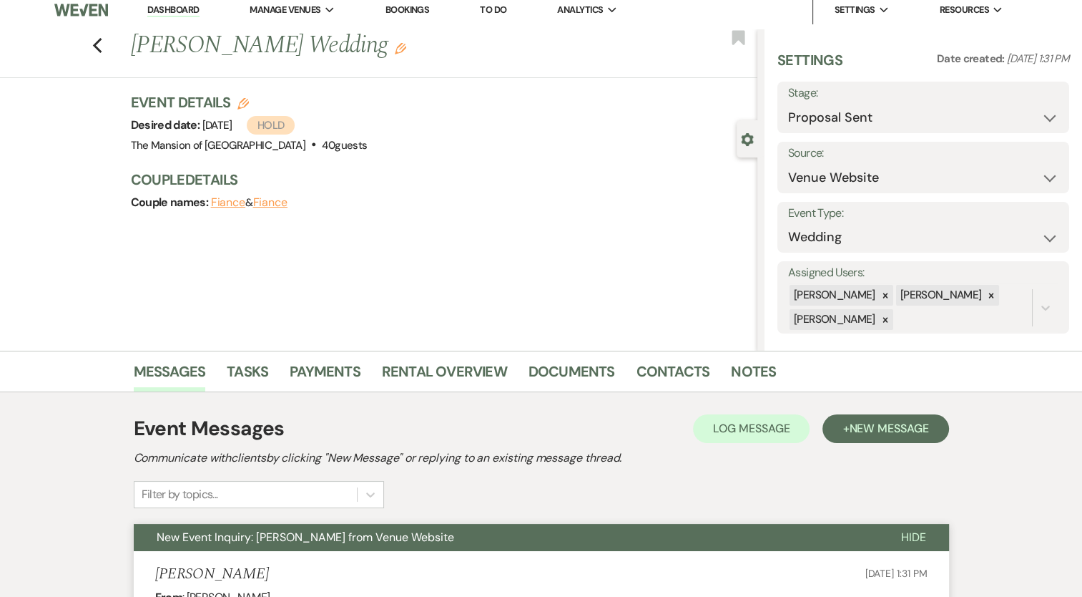
scroll to position [0, 0]
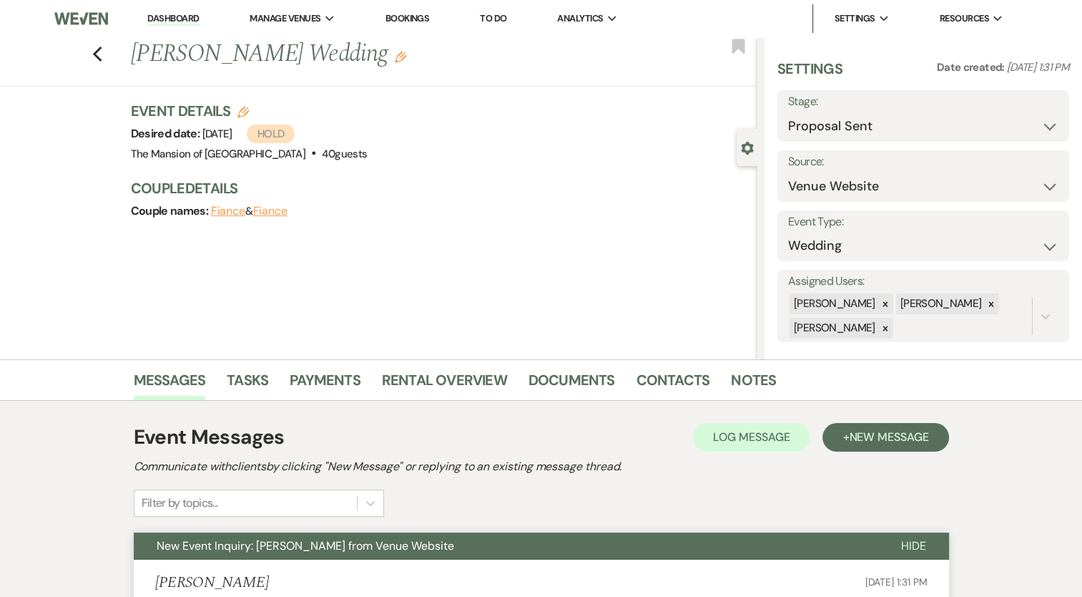
drag, startPoint x: 188, startPoint y: 22, endPoint x: 172, endPoint y: 26, distance: 17.0
click at [188, 22] on link "Dashboard" at bounding box center [173, 19] width 52 height 14
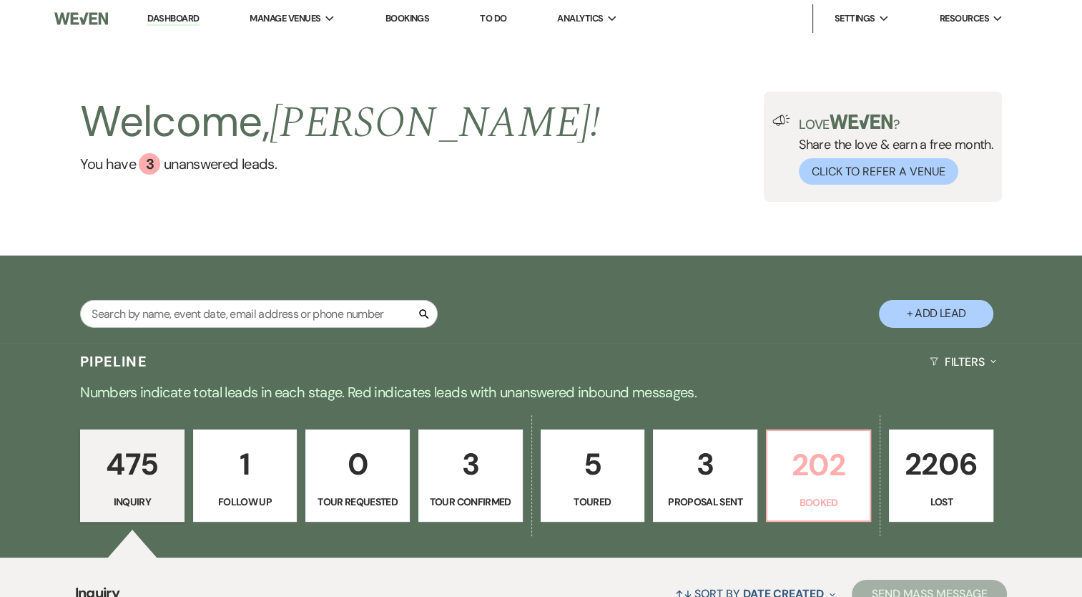
click at [851, 466] on p "202" at bounding box center [819, 465] width 86 height 48
